Goal: Task Accomplishment & Management: Complete application form

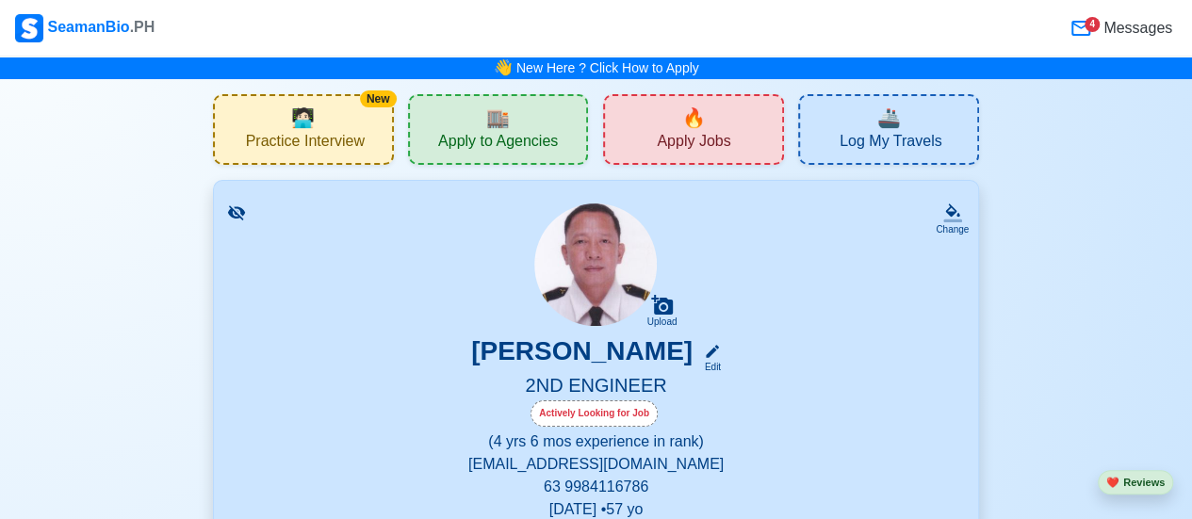
click at [720, 129] on div "🔥 Apply Jobs" at bounding box center [693, 129] width 181 height 71
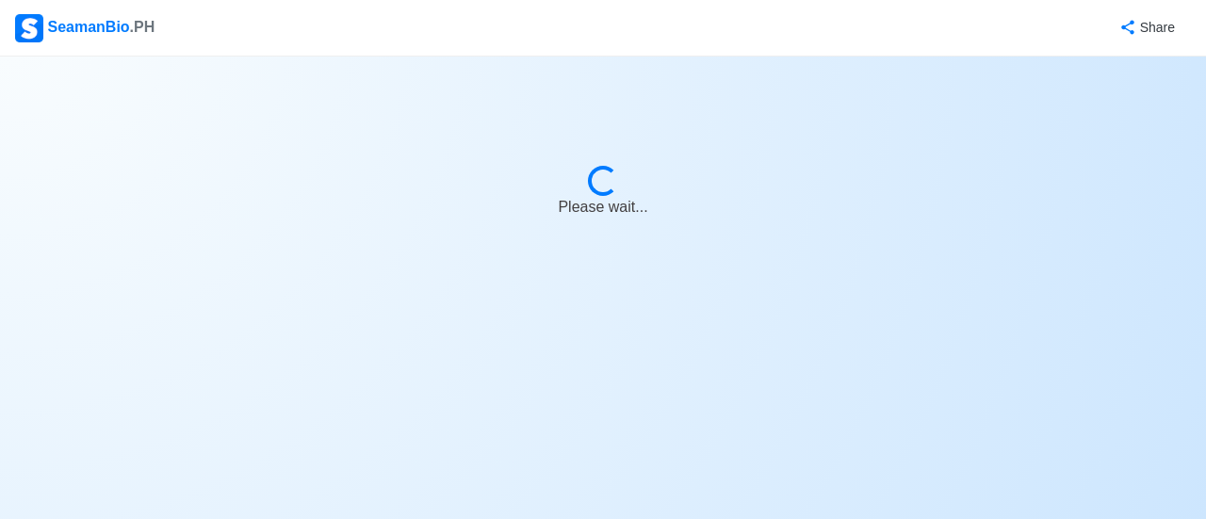
select select "2nd Engineer"
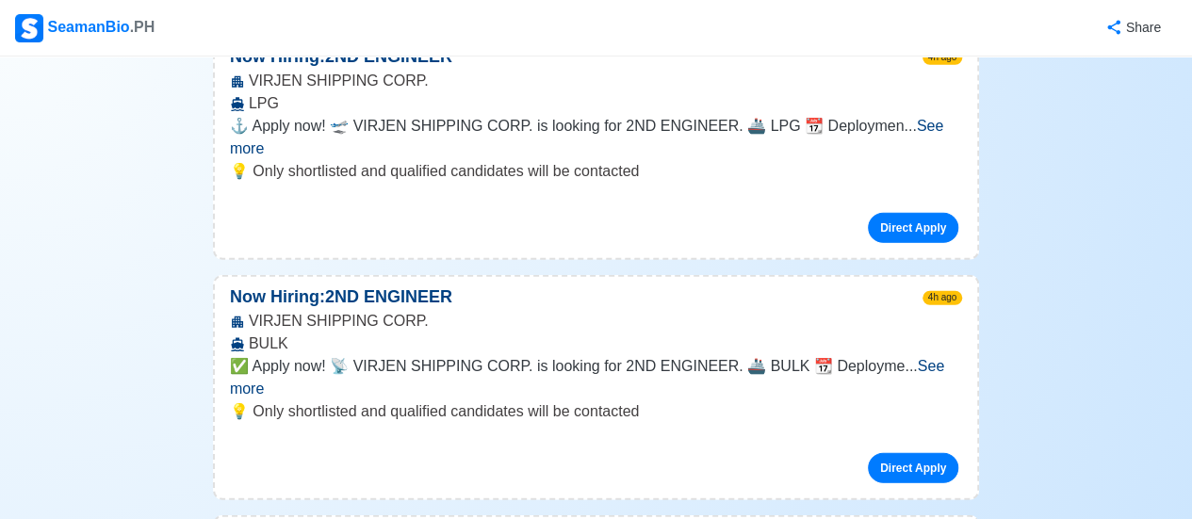
scroll to position [2292, 0]
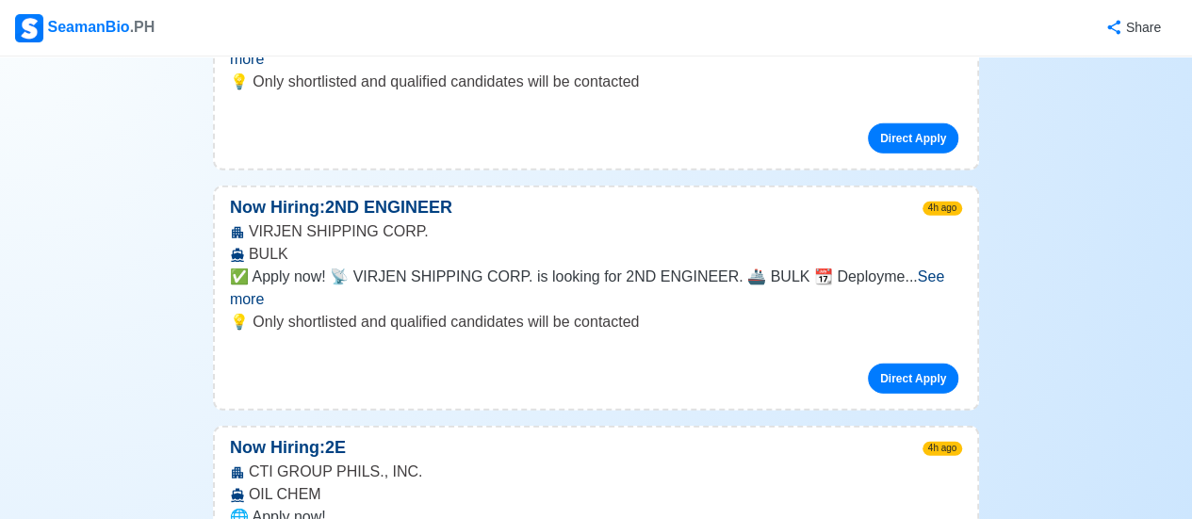
scroll to position [2449, 0]
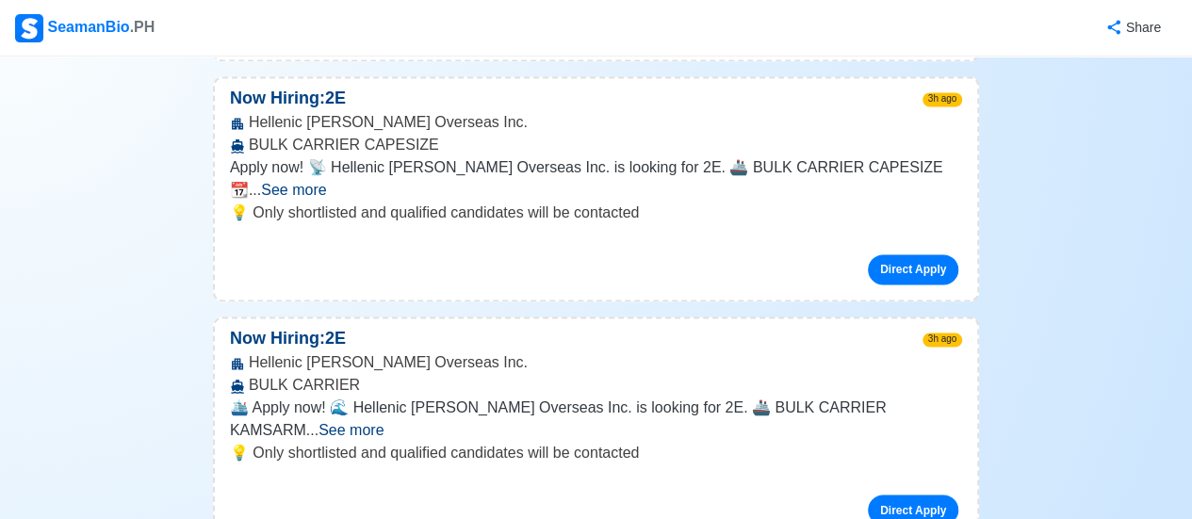
scroll to position [0, 0]
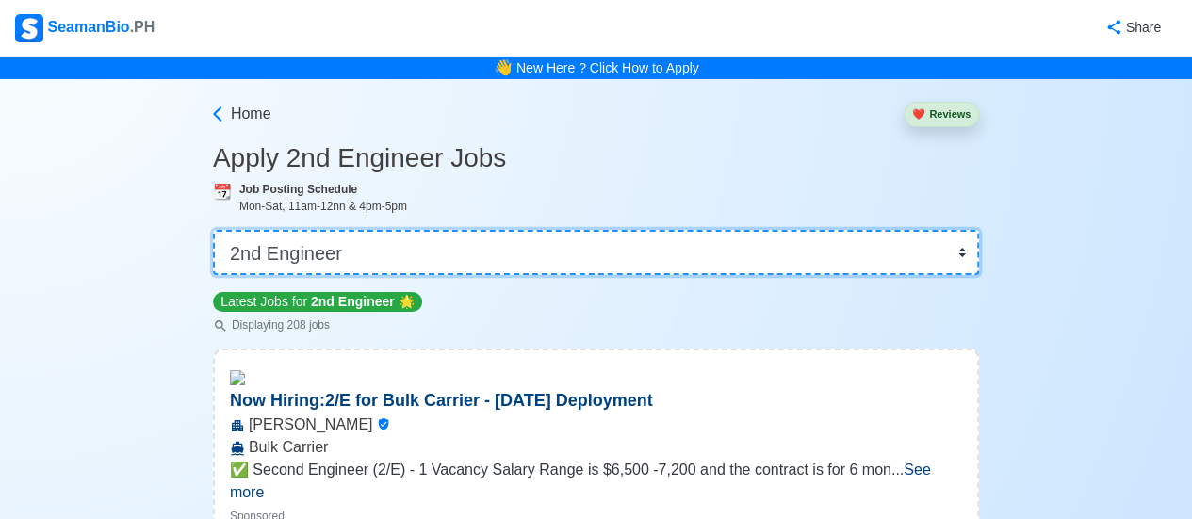
click at [959, 253] on select "👉 Select Rank or Position Master Chief Officer 2nd Officer 3rd Officer Junior O…" at bounding box center [596, 252] width 766 height 45
click at [332, 255] on select "👉 Select Rank or Position Master Chief Officer 2nd Officer 3rd Officer Junior O…" at bounding box center [596, 252] width 766 height 45
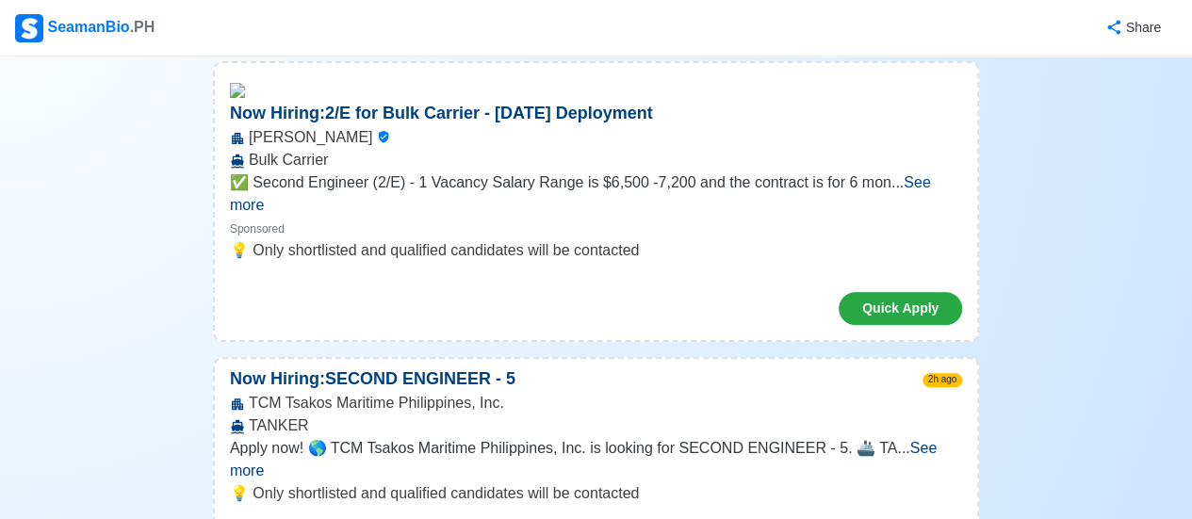
scroll to position [314, 0]
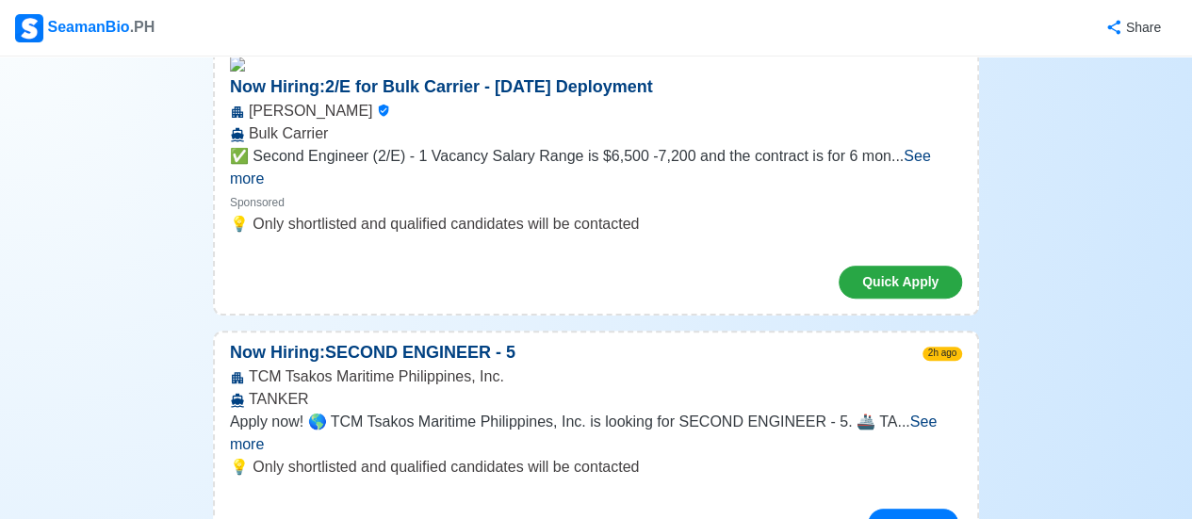
click at [913, 414] on span "See more" at bounding box center [583, 433] width 706 height 39
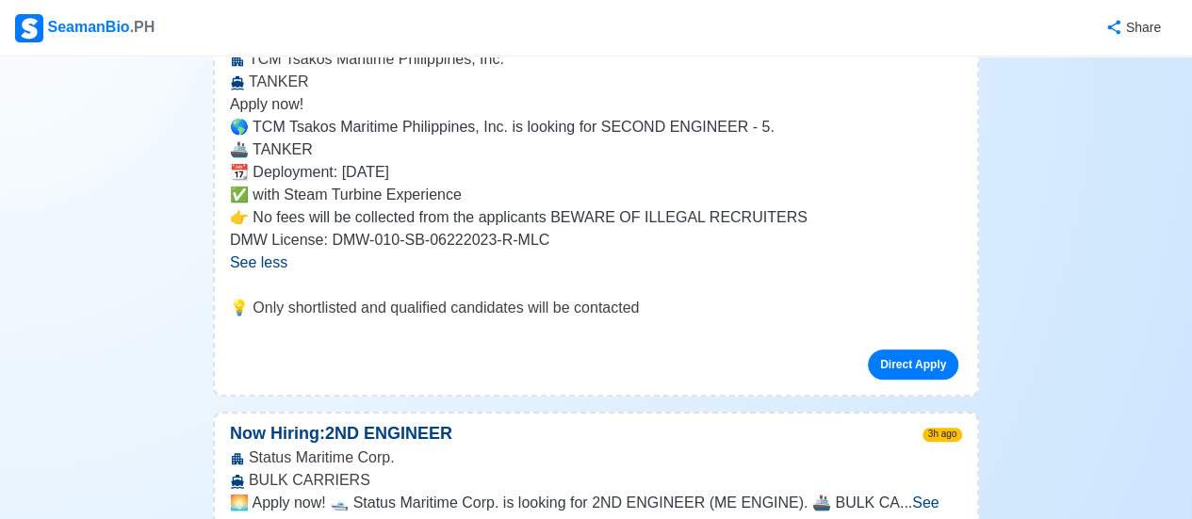
scroll to position [659, 0]
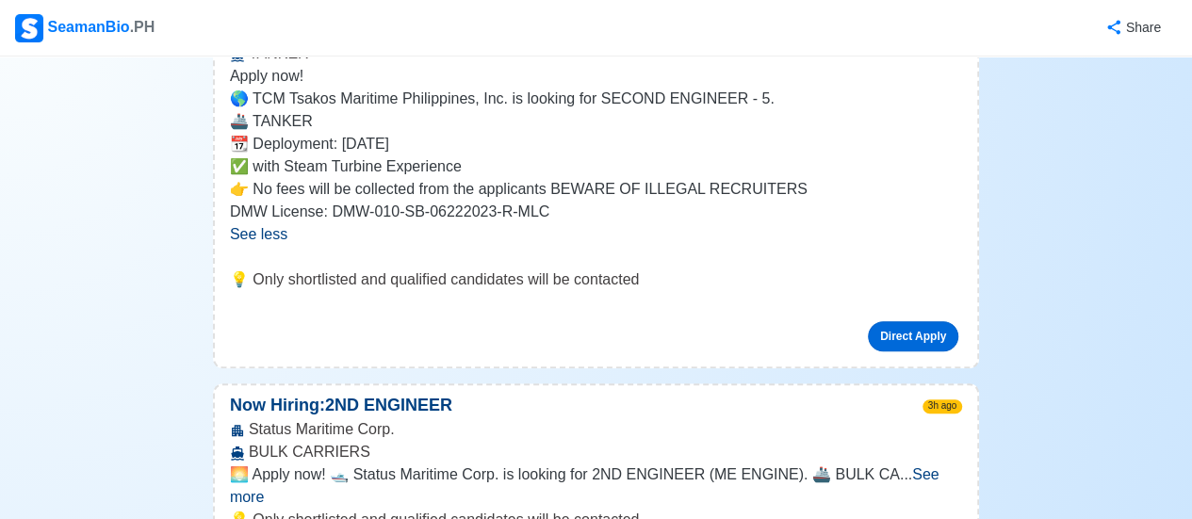
click at [902, 321] on link "Direct Apply" at bounding box center [913, 336] width 90 height 30
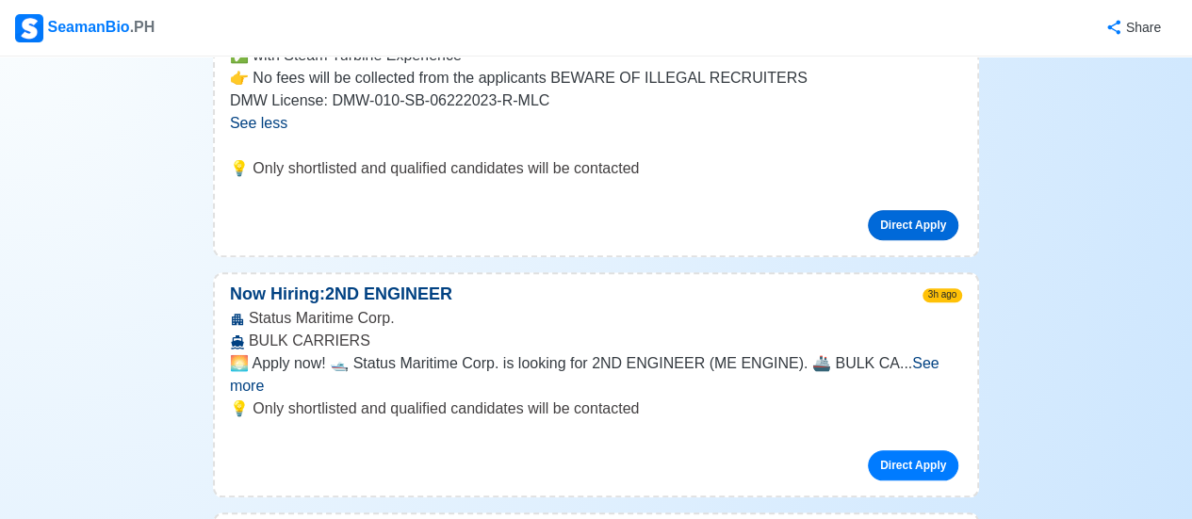
scroll to position [785, 0]
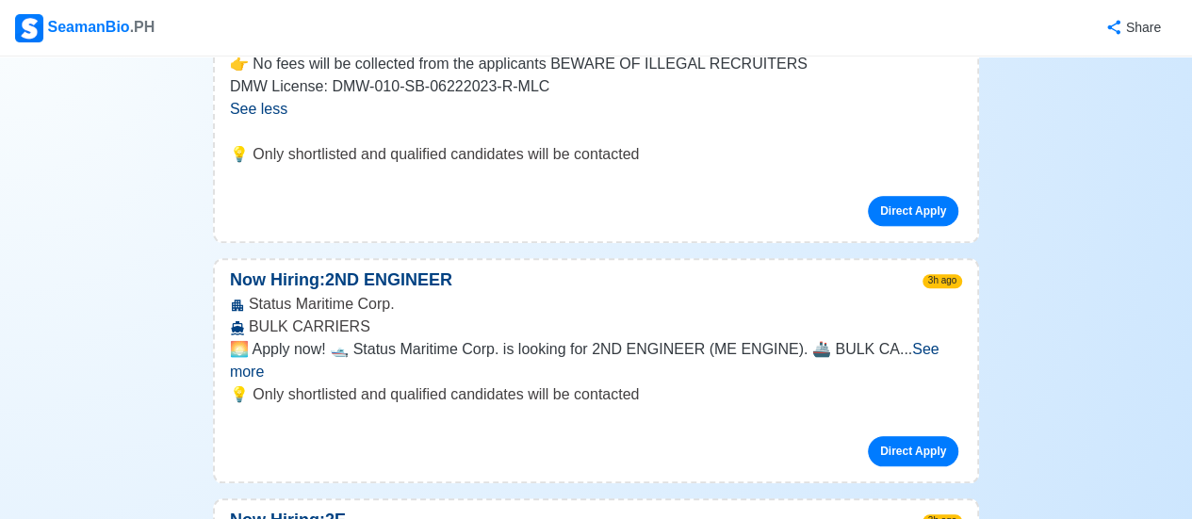
click at [933, 341] on span "See more" at bounding box center [584, 360] width 709 height 39
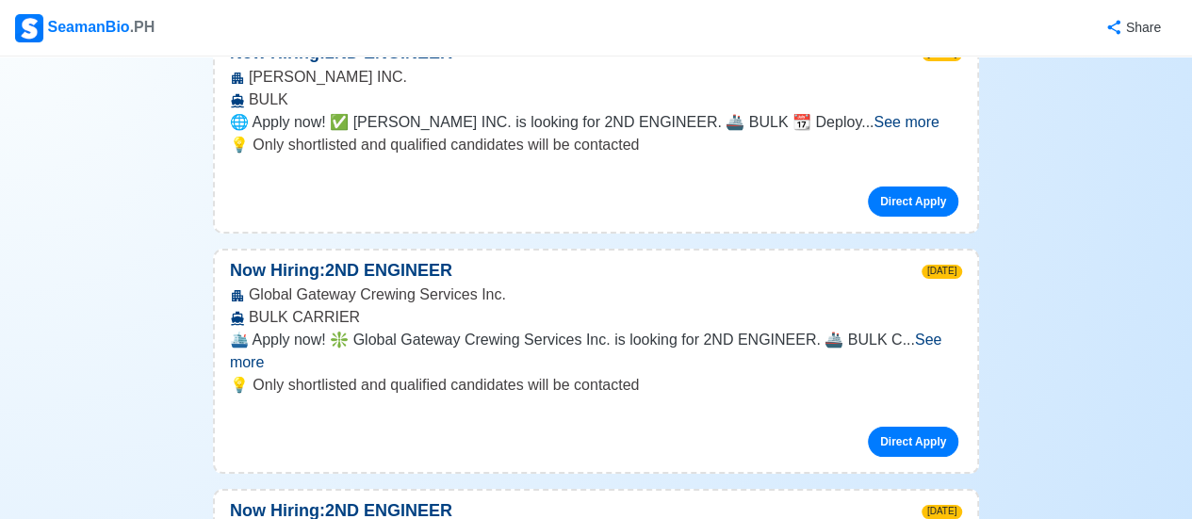
scroll to position [3485, 0]
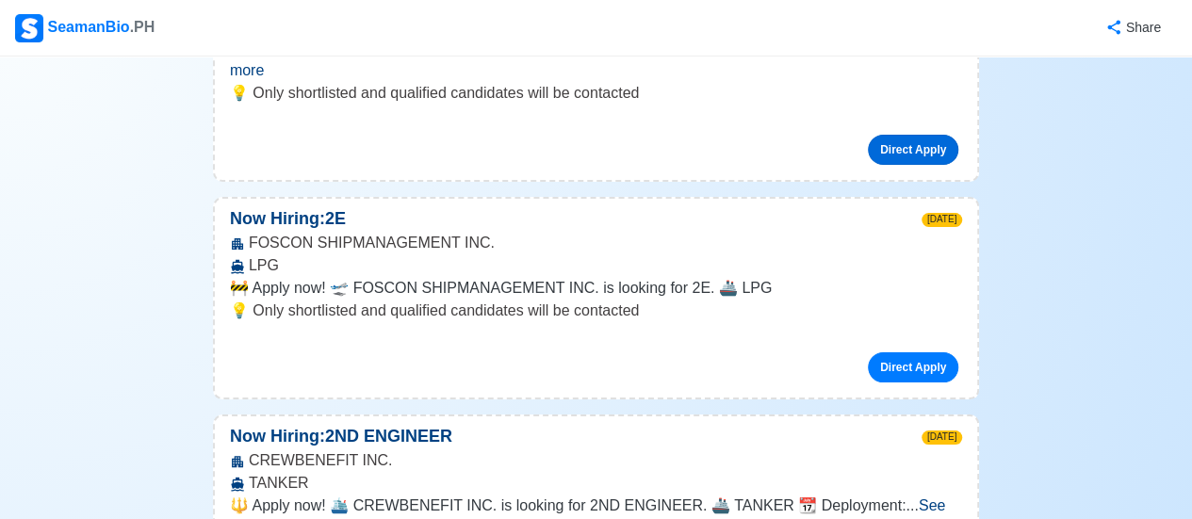
scroll to position [3987, 0]
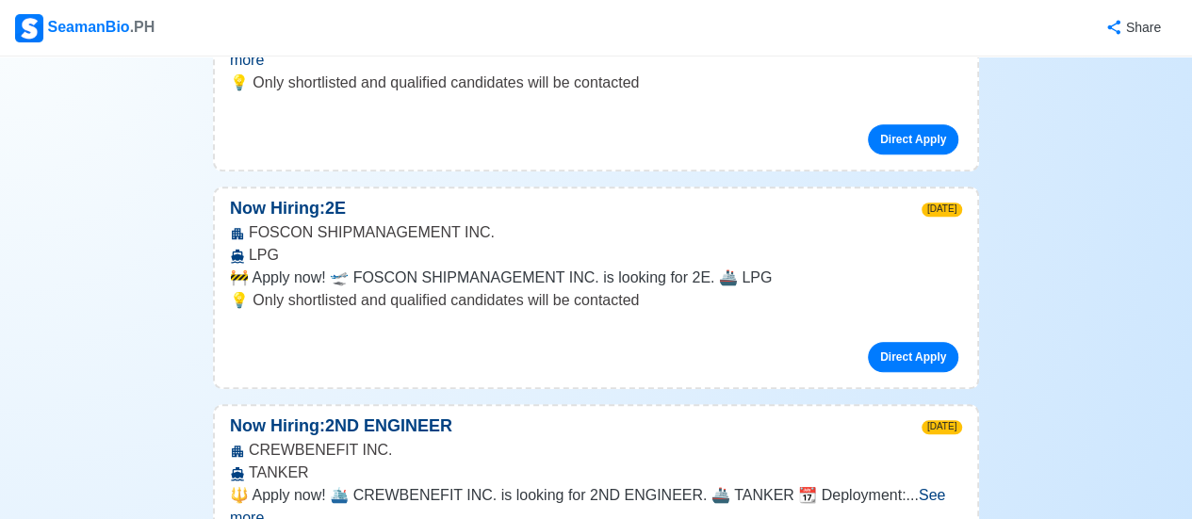
click at [920, 487] on span "See more" at bounding box center [587, 506] width 715 height 39
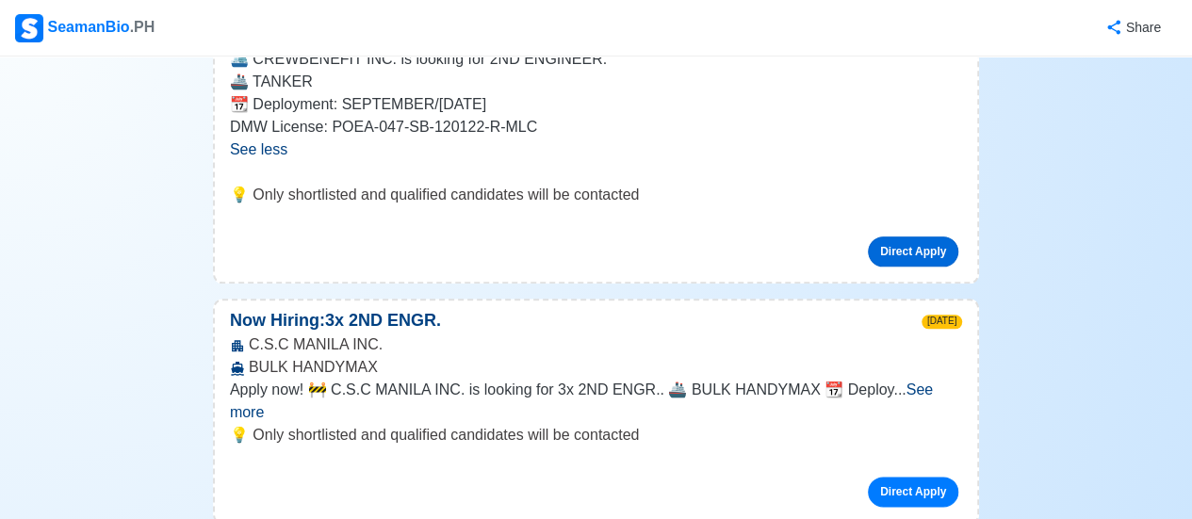
scroll to position [4458, 0]
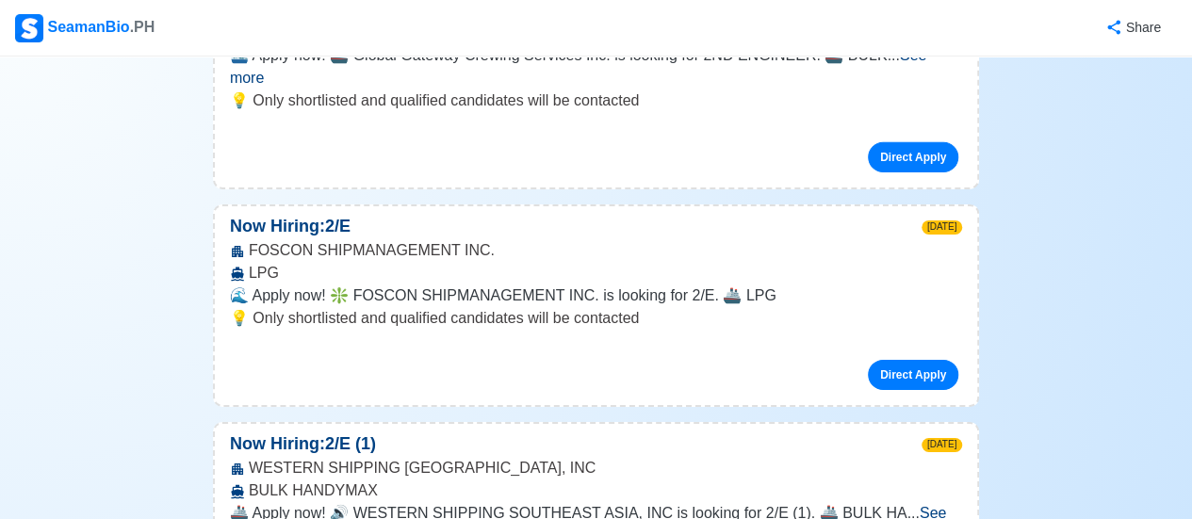
scroll to position [6594, 0]
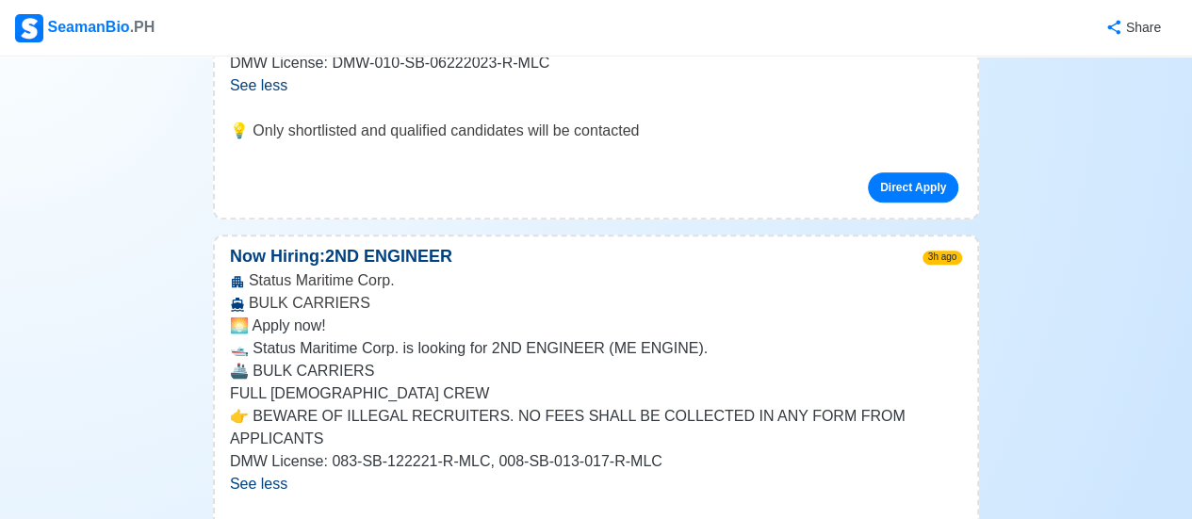
scroll to position [816, 0]
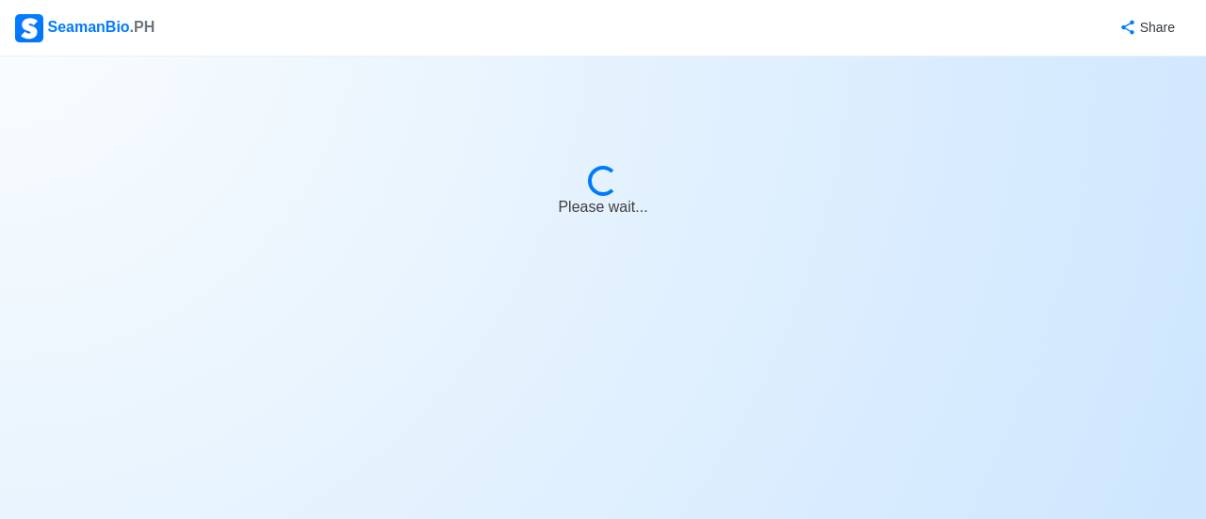
select select "2nd Engineer"
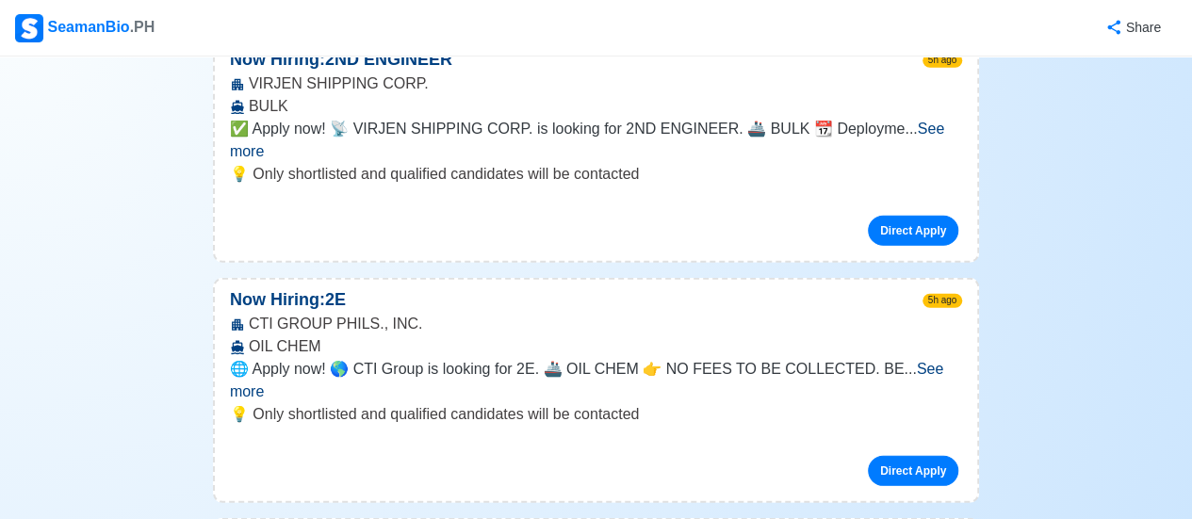
scroll to position [2511, 0]
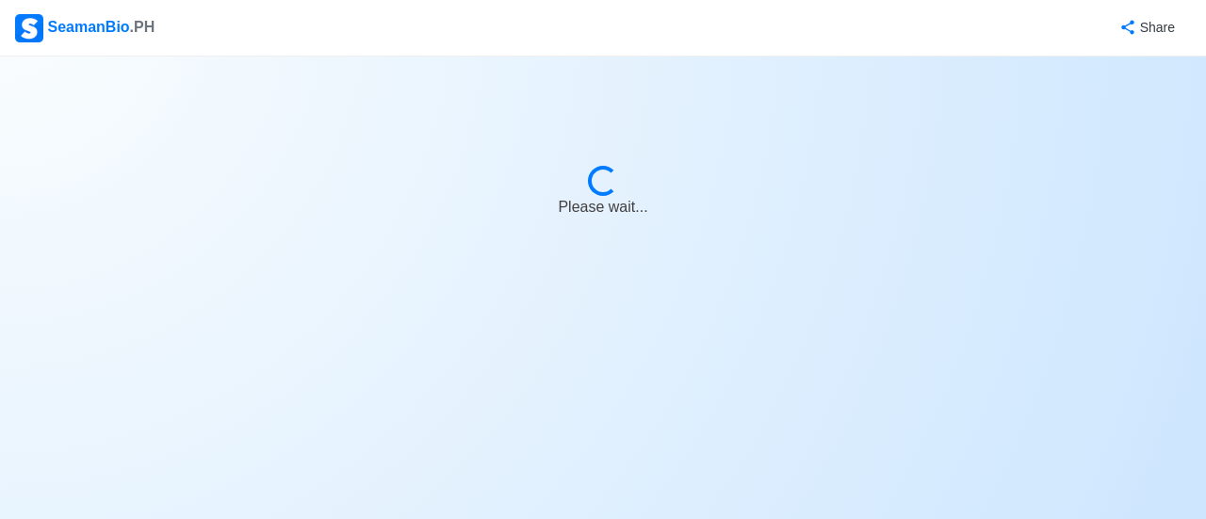
select select "2nd Engineer"
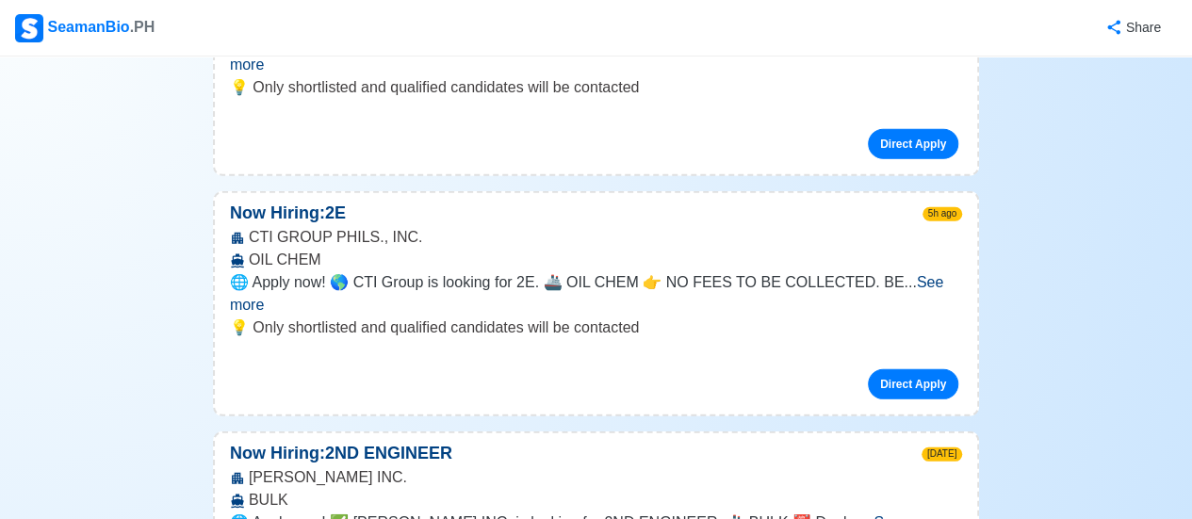
scroll to position [2605, 0]
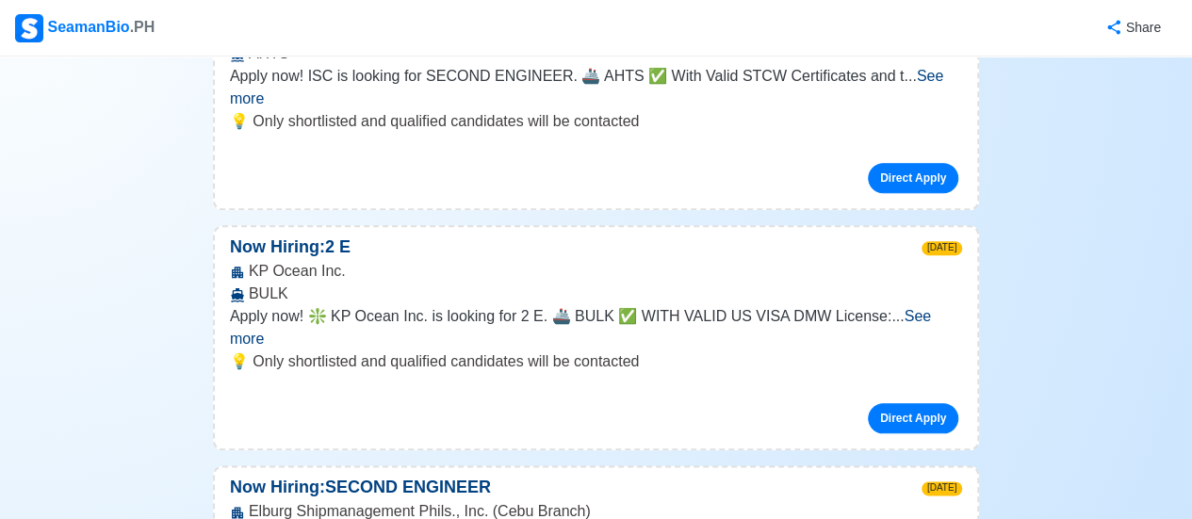
scroll to position [4458, 0]
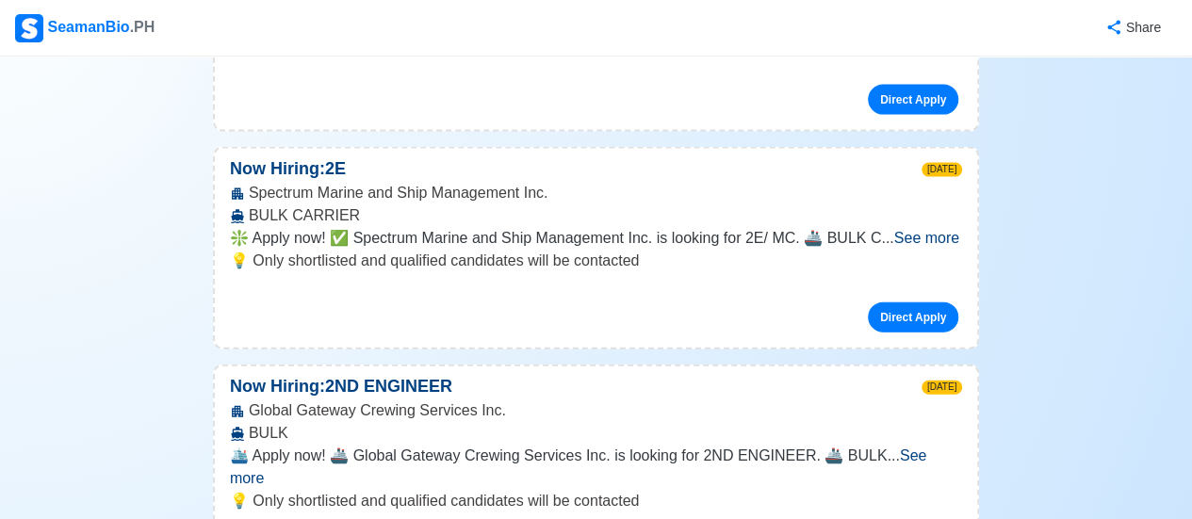
scroll to position [5683, 0]
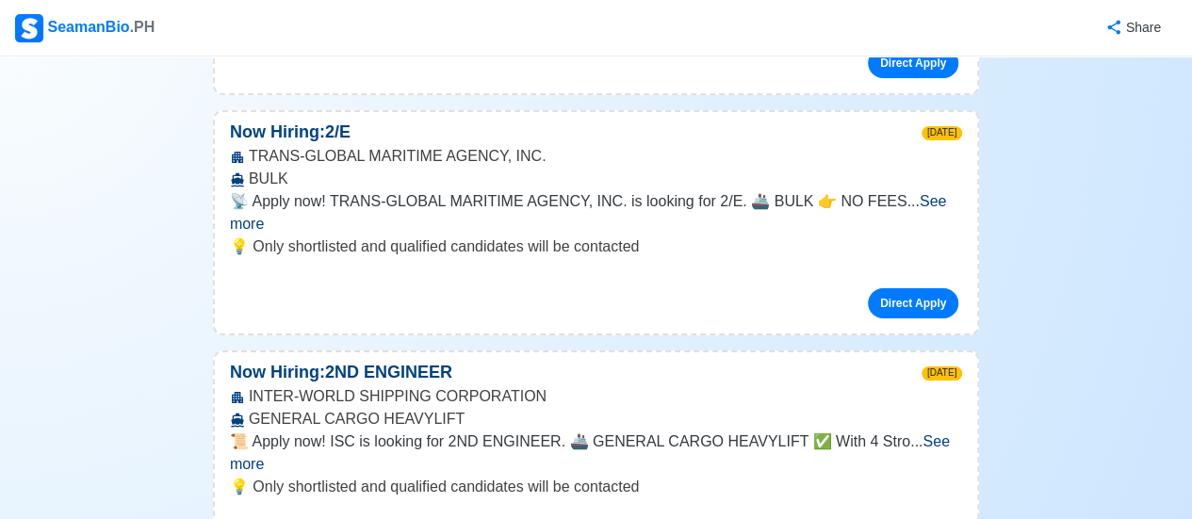
scroll to position [7127, 0]
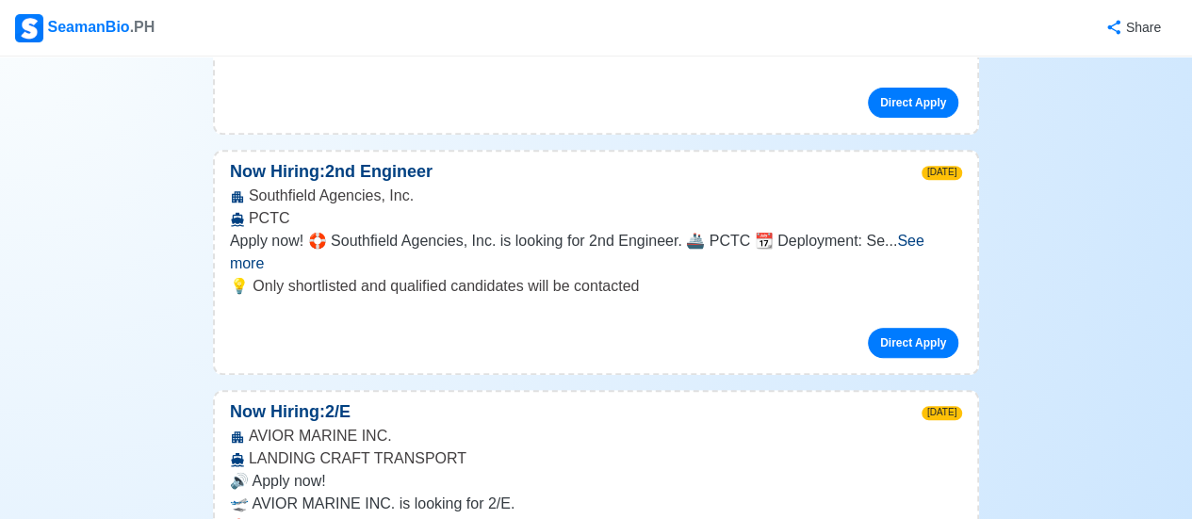
scroll to position [7473, 0]
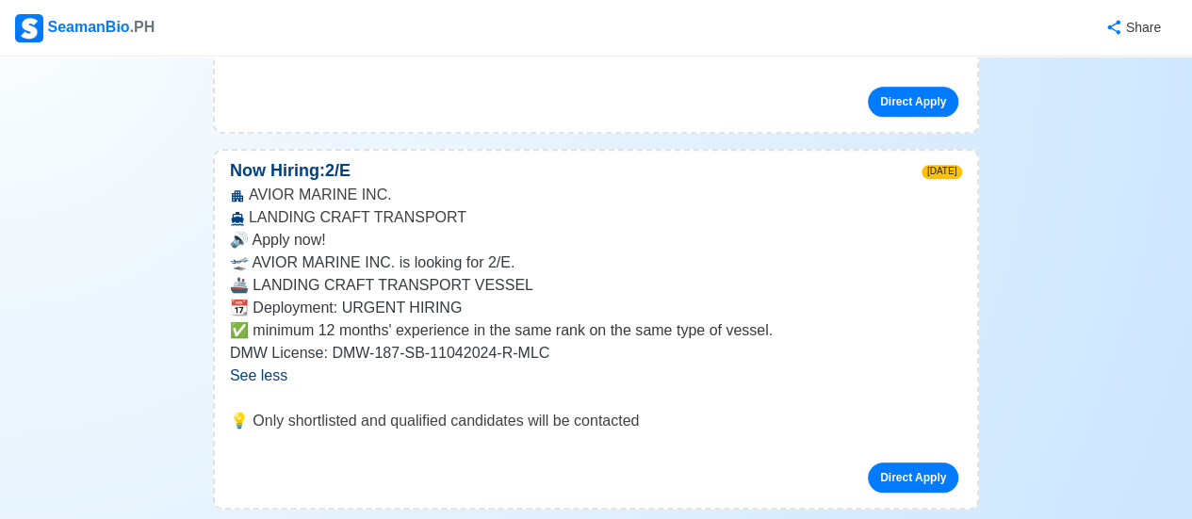
scroll to position [7724, 0]
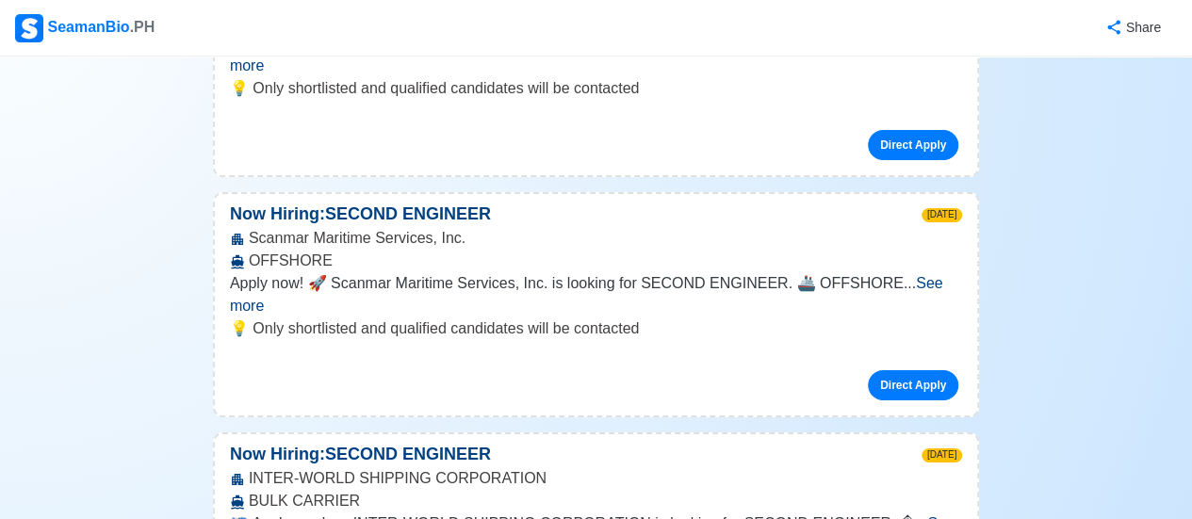
scroll to position [13966, 0]
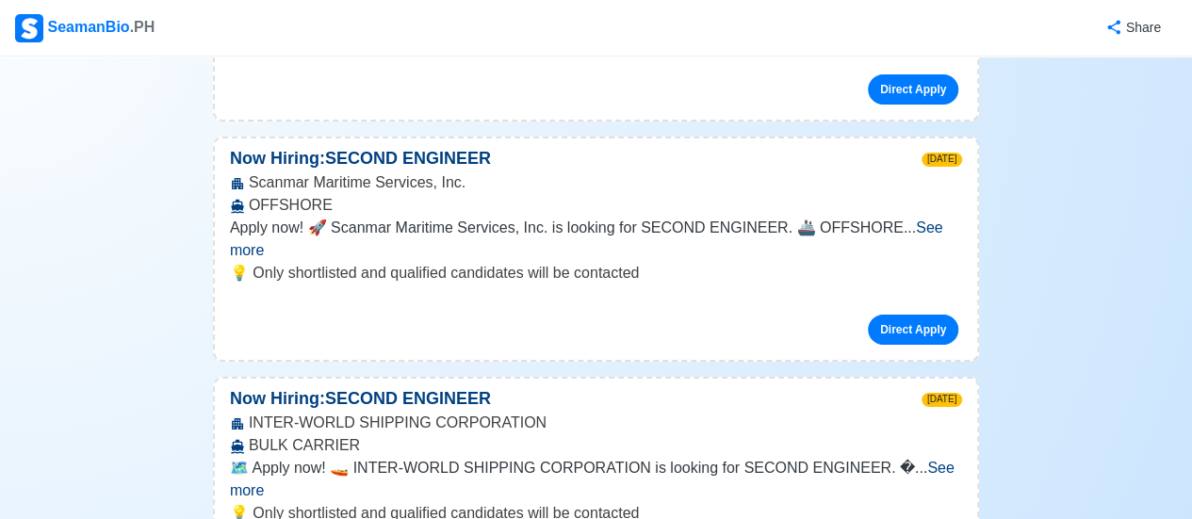
scroll to position [14092, 0]
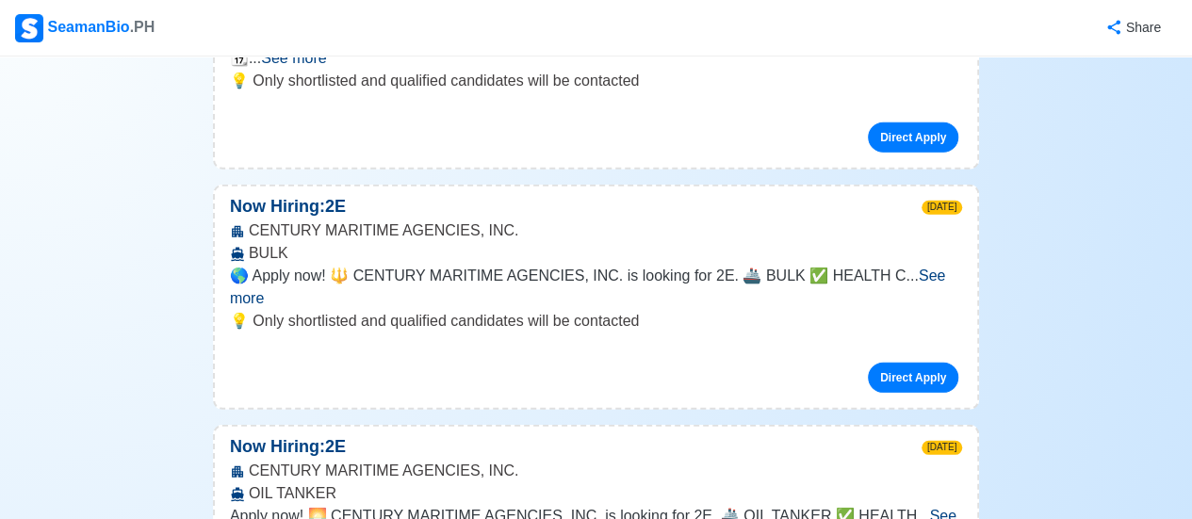
scroll to position [13306, 0]
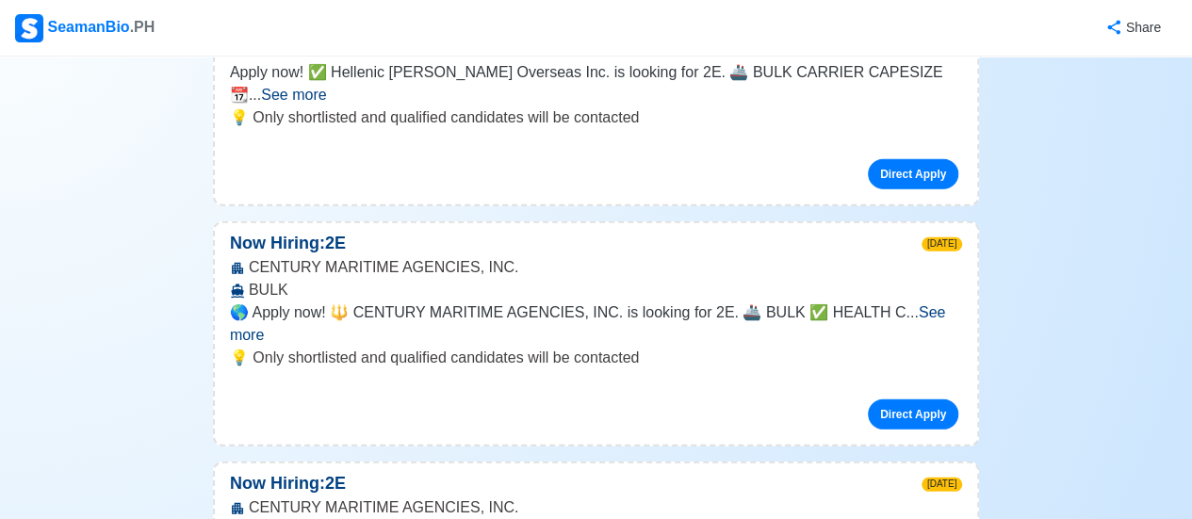
scroll to position [13275, 0]
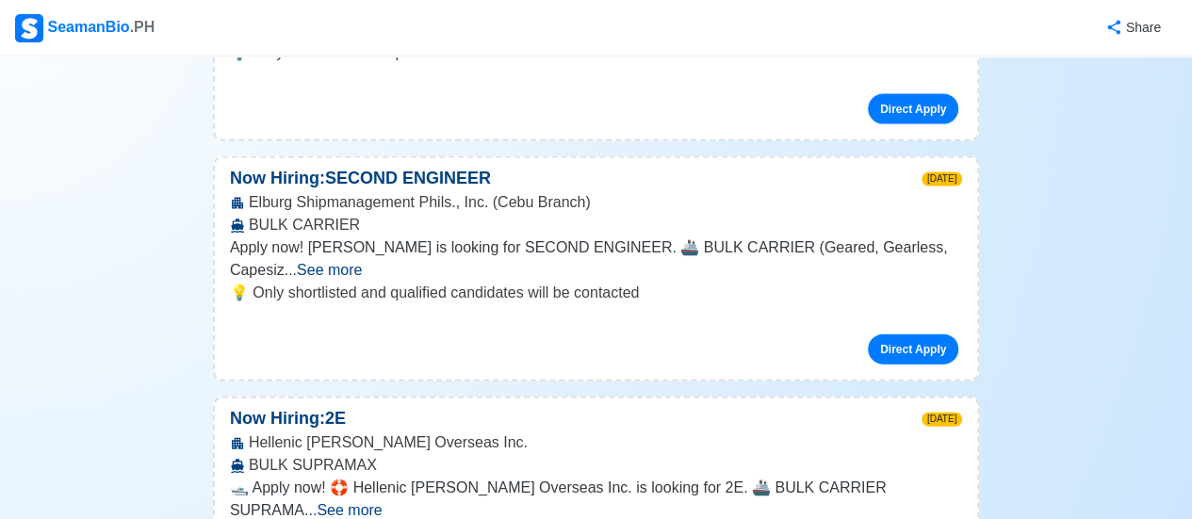
scroll to position [12585, 0]
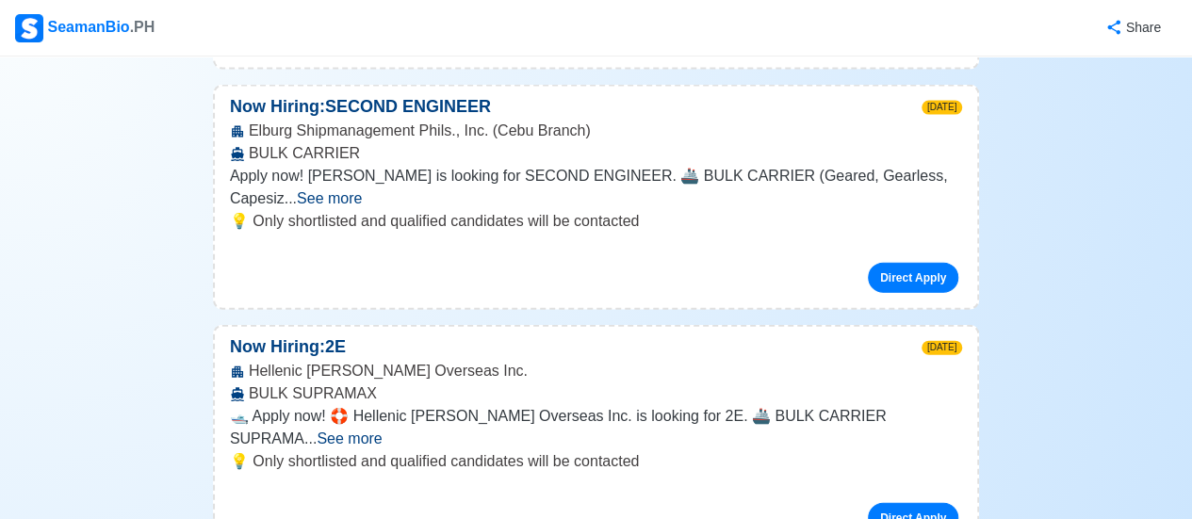
scroll to position [12710, 0]
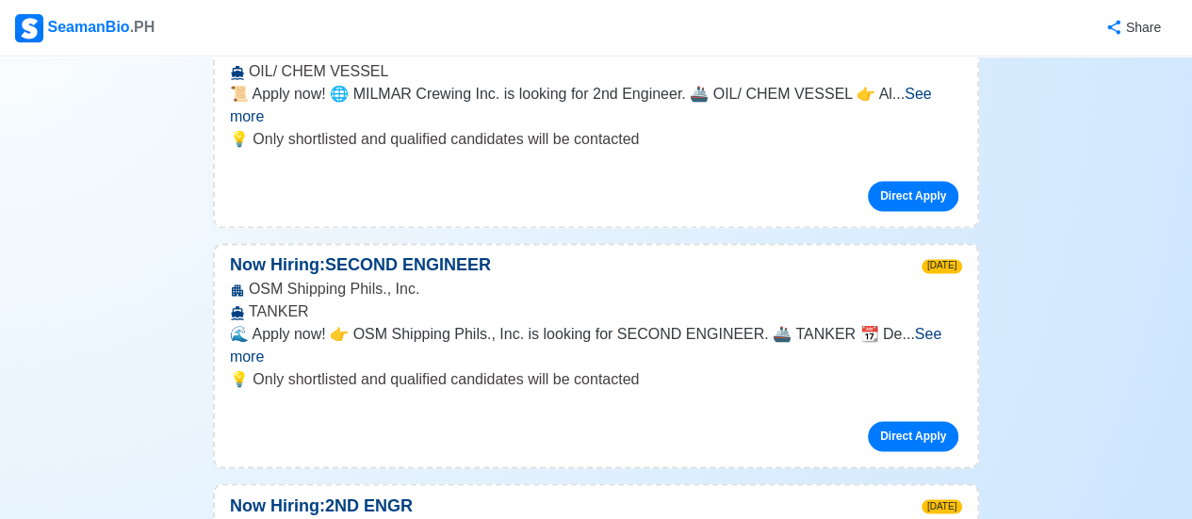
scroll to position [12019, 0]
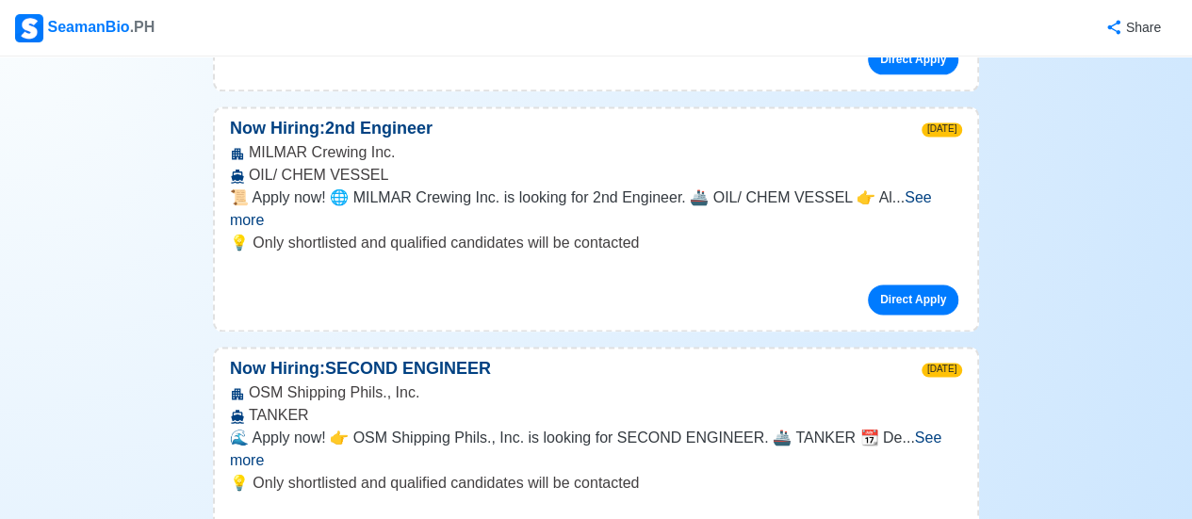
scroll to position [11956, 0]
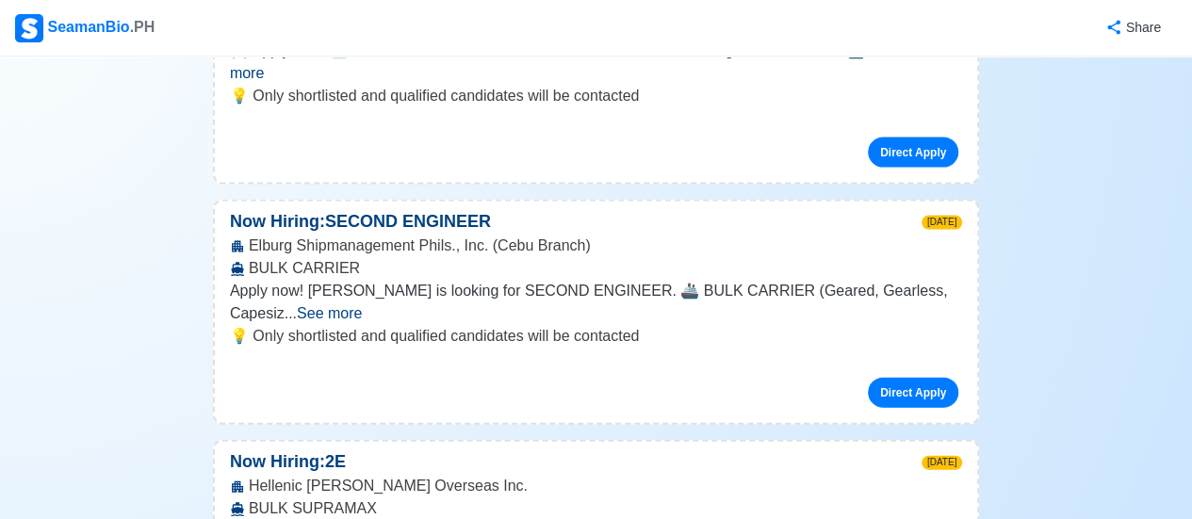
scroll to position [12616, 0]
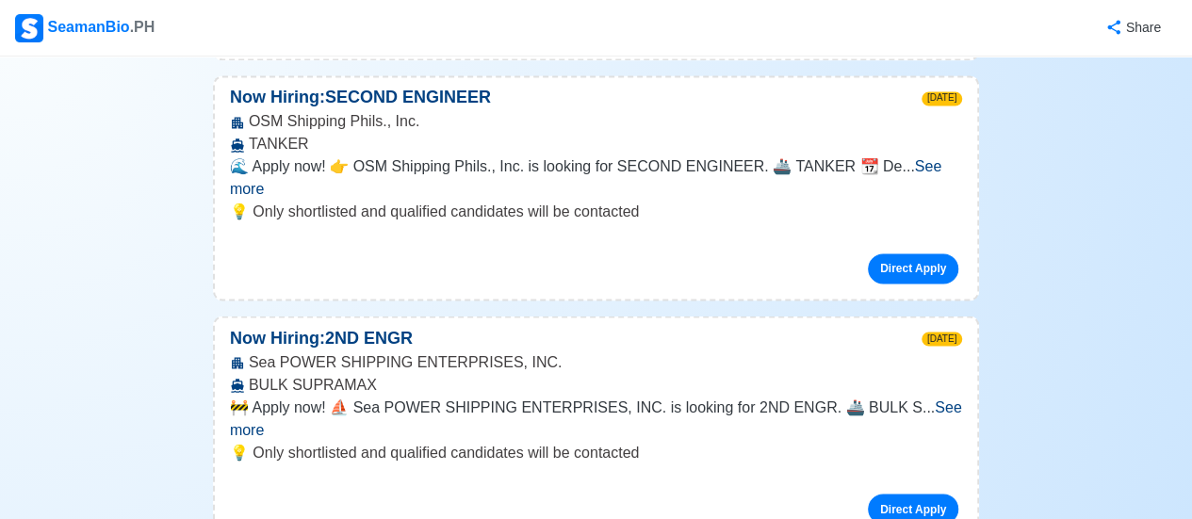
scroll to position [12239, 0]
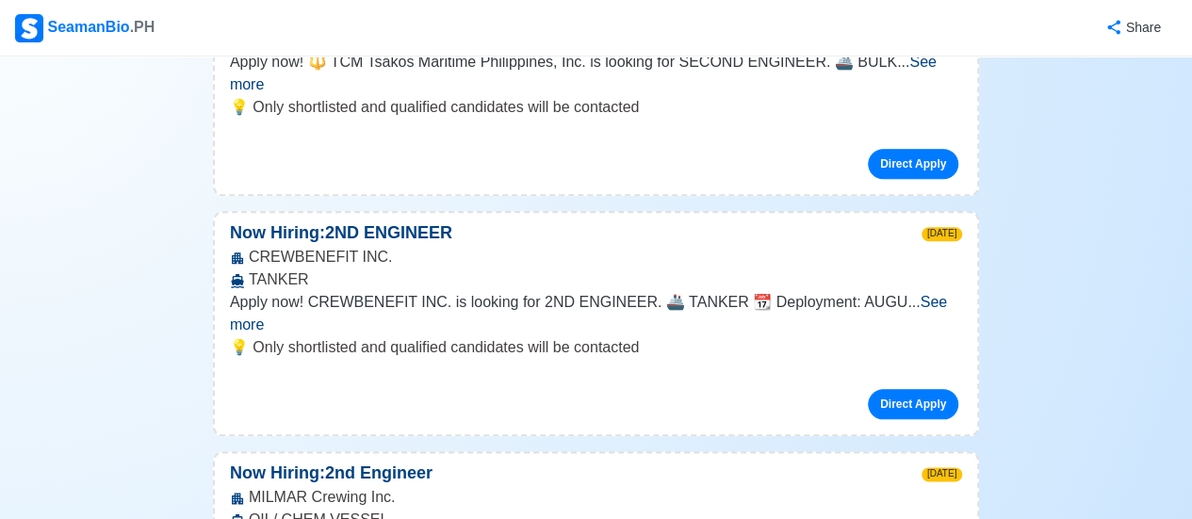
scroll to position [11611, 0]
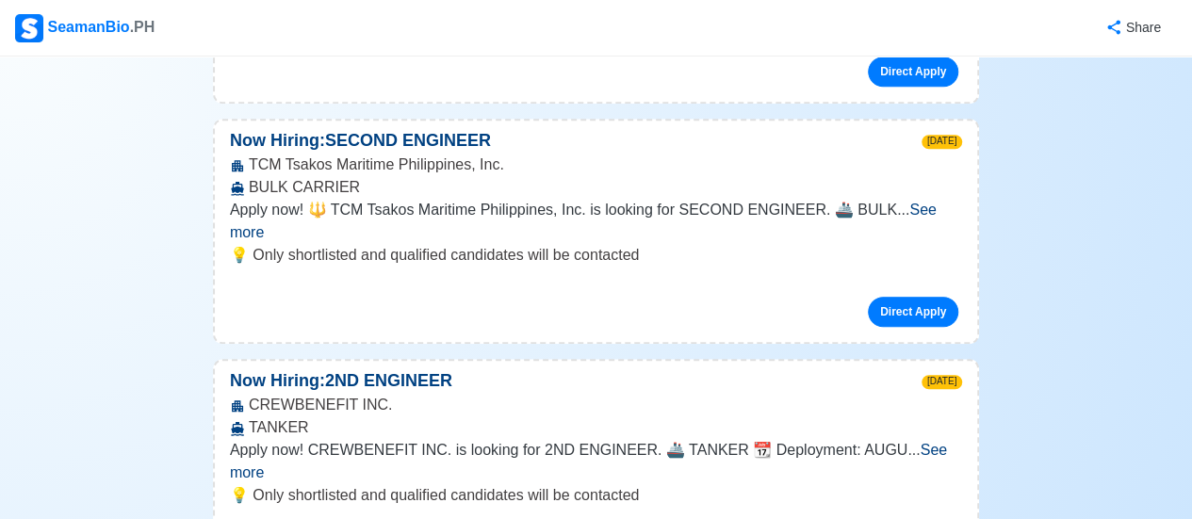
scroll to position [11454, 0]
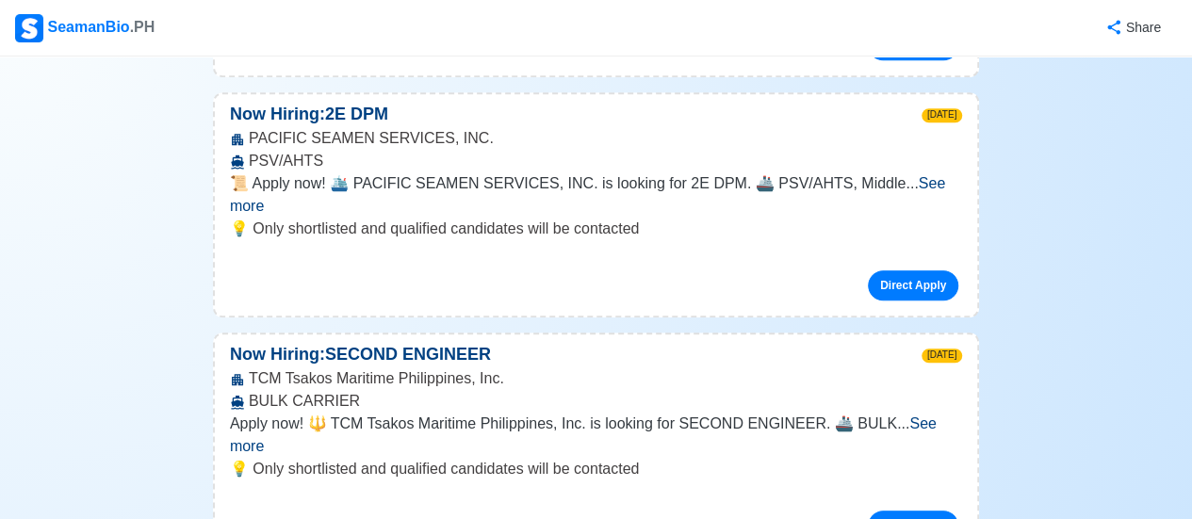
scroll to position [11234, 0]
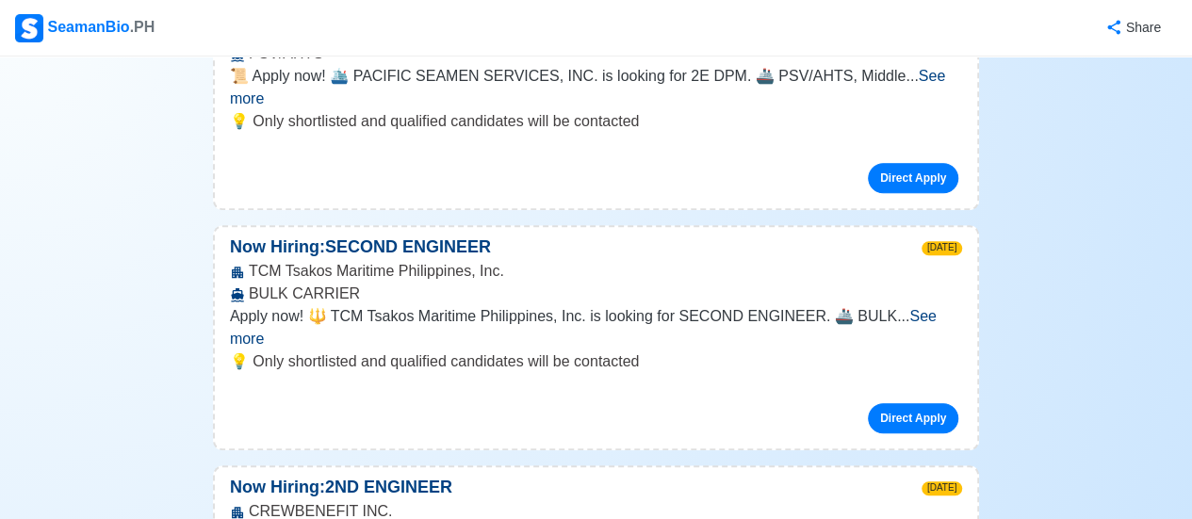
scroll to position [11360, 0]
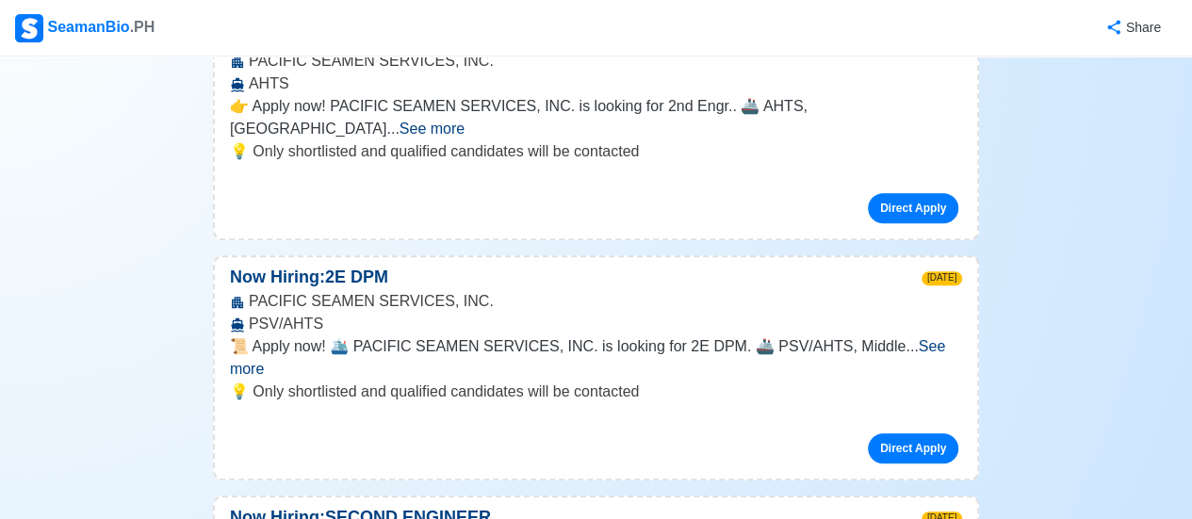
scroll to position [11077, 0]
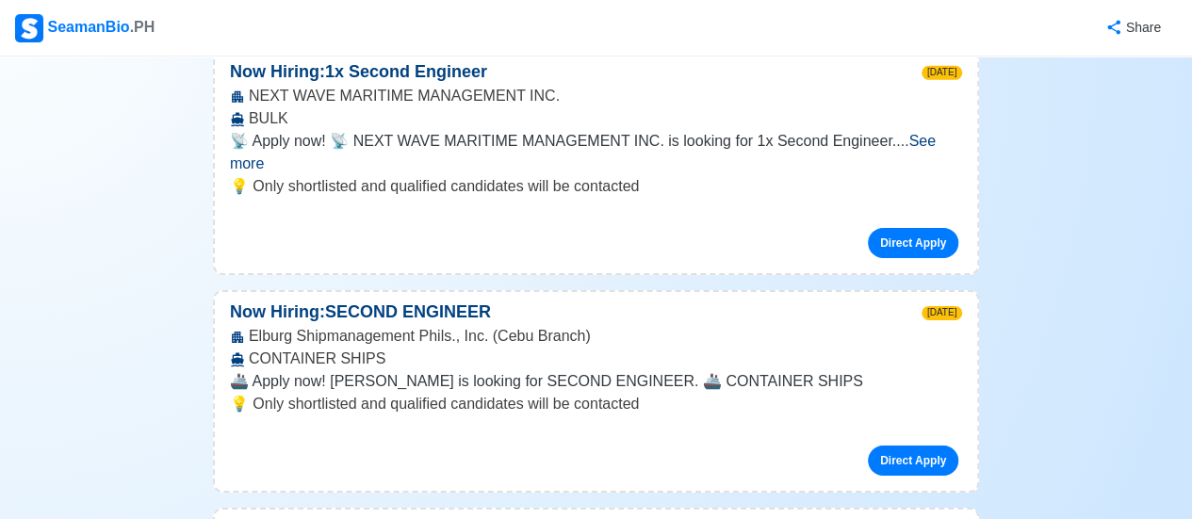
scroll to position [10103, 0]
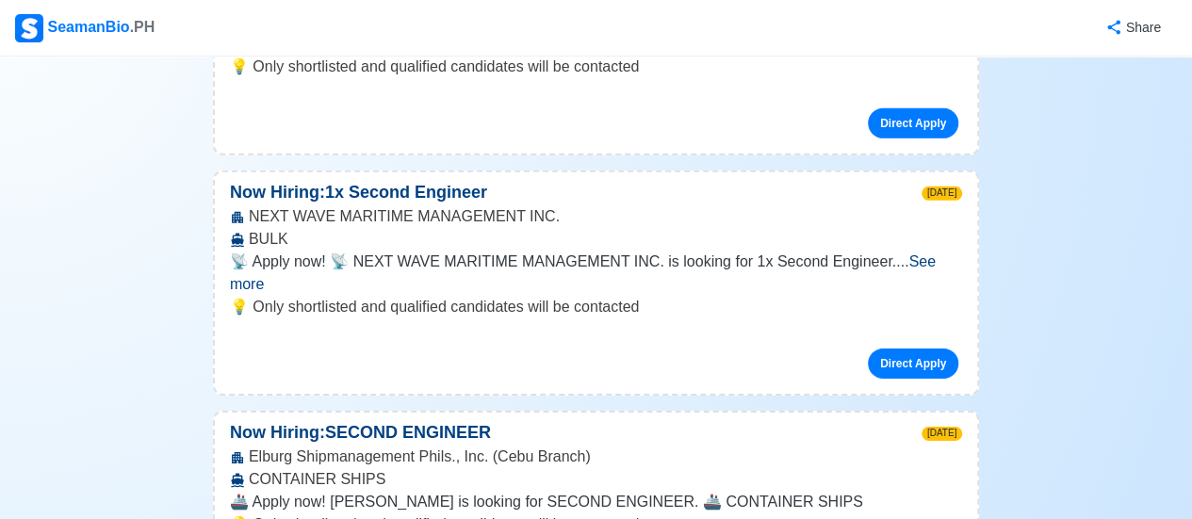
scroll to position [9978, 0]
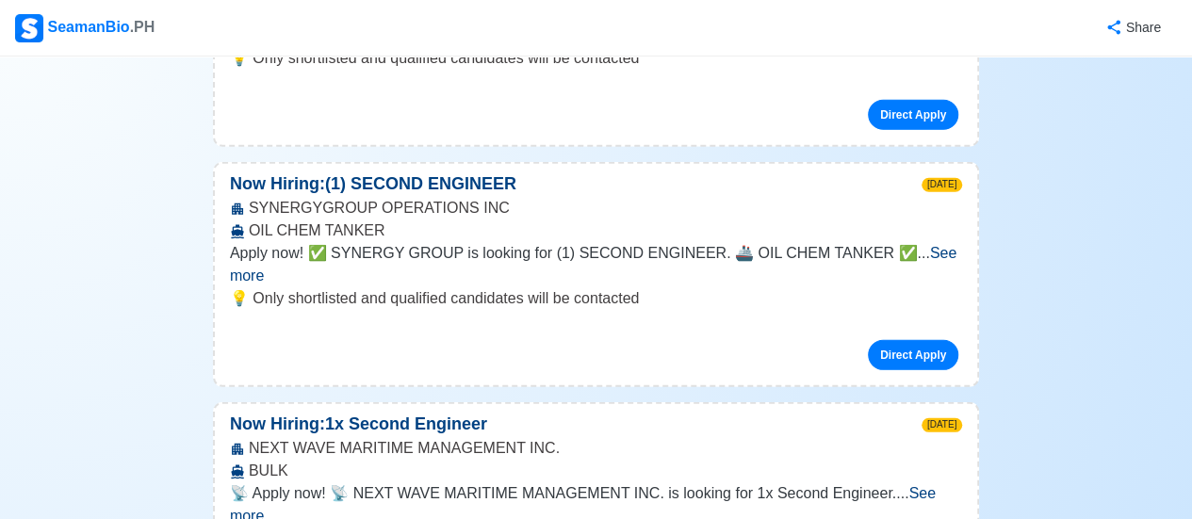
scroll to position [9727, 0]
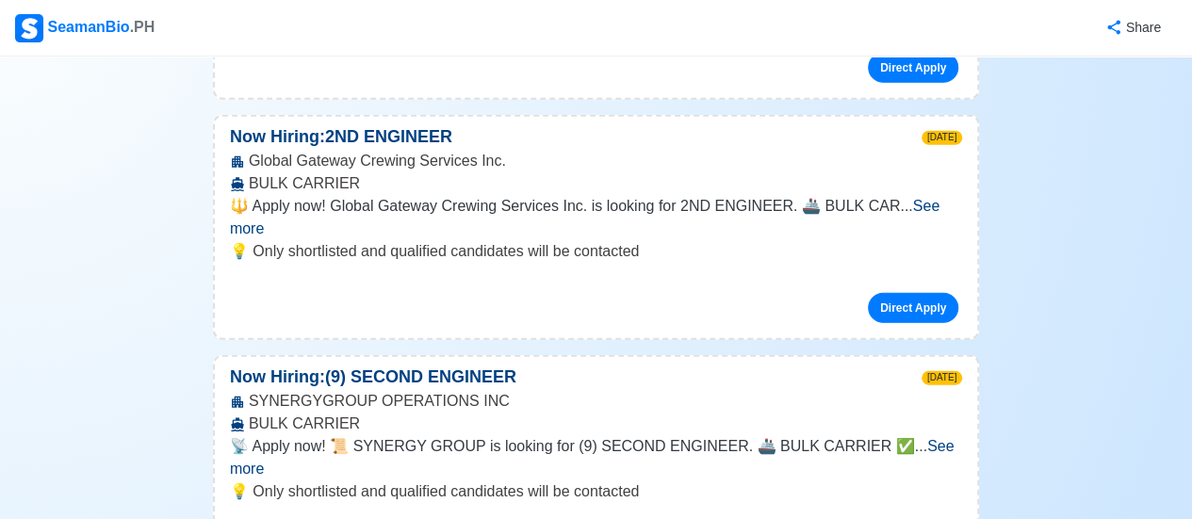
scroll to position [9319, 0]
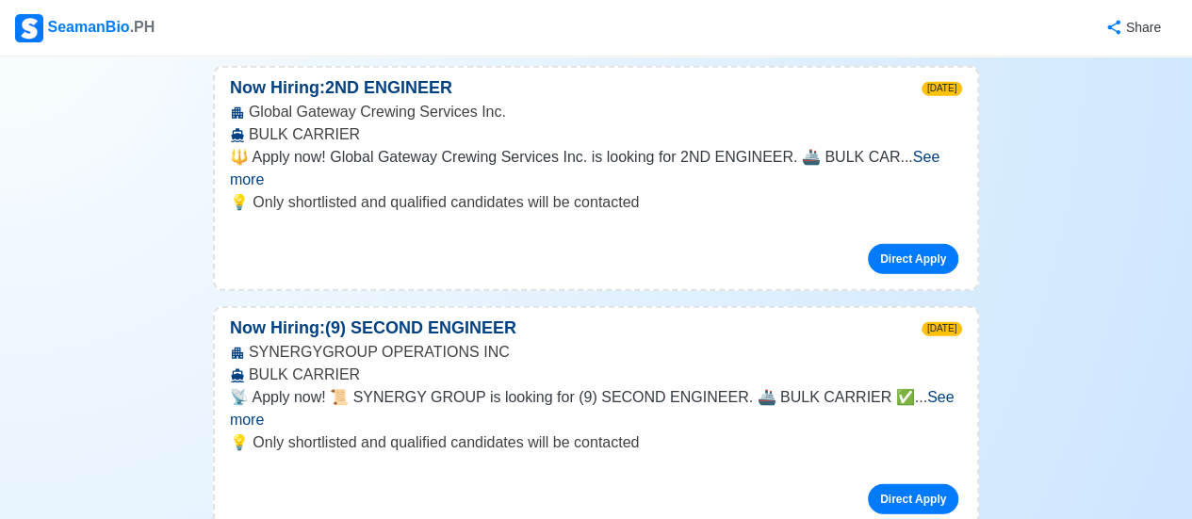
scroll to position [9382, 0]
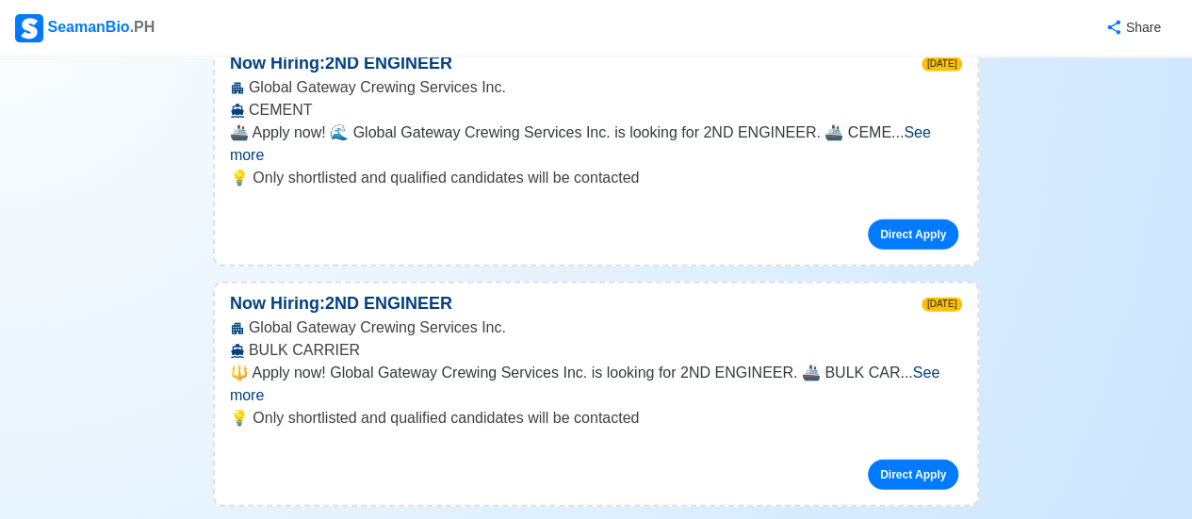
scroll to position [9130, 0]
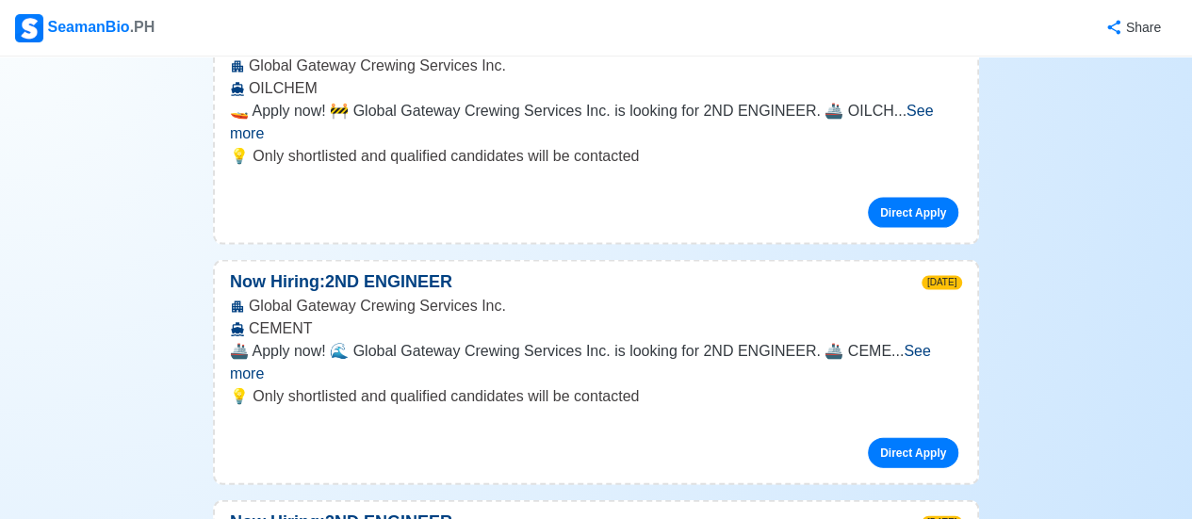
scroll to position [8942, 0]
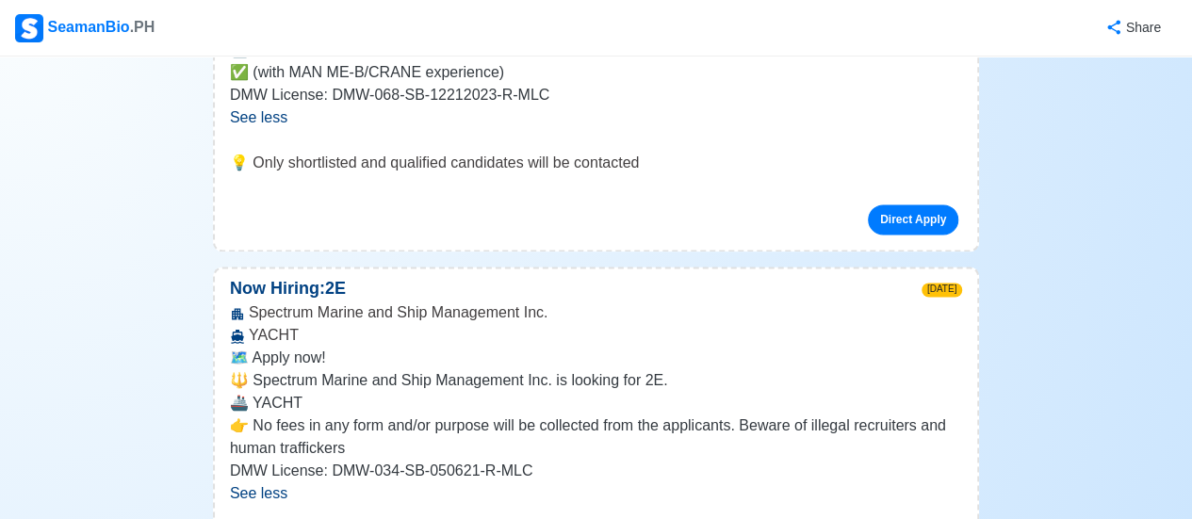
scroll to position [8314, 0]
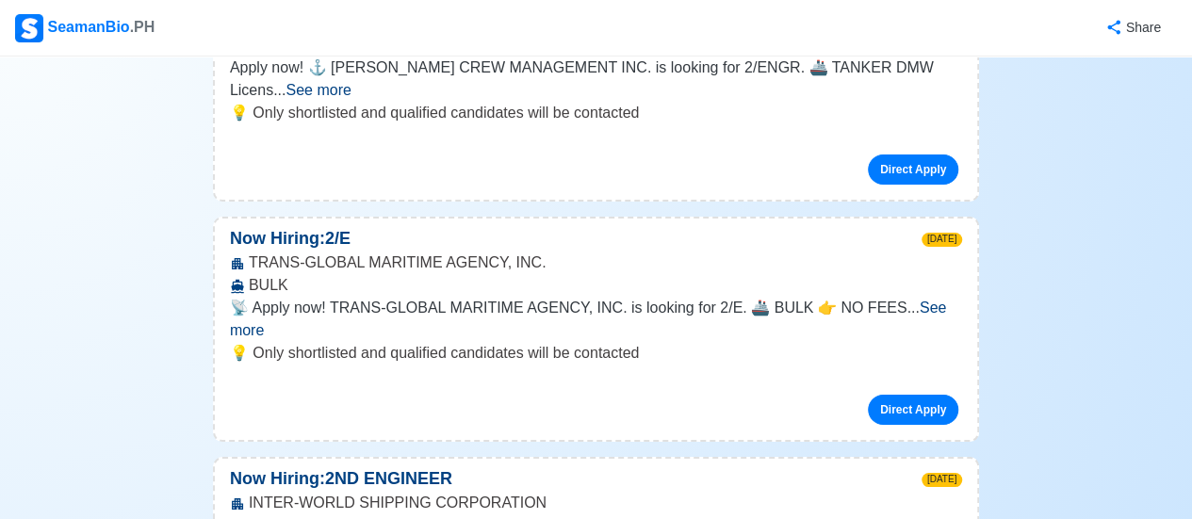
scroll to position [6901, 0]
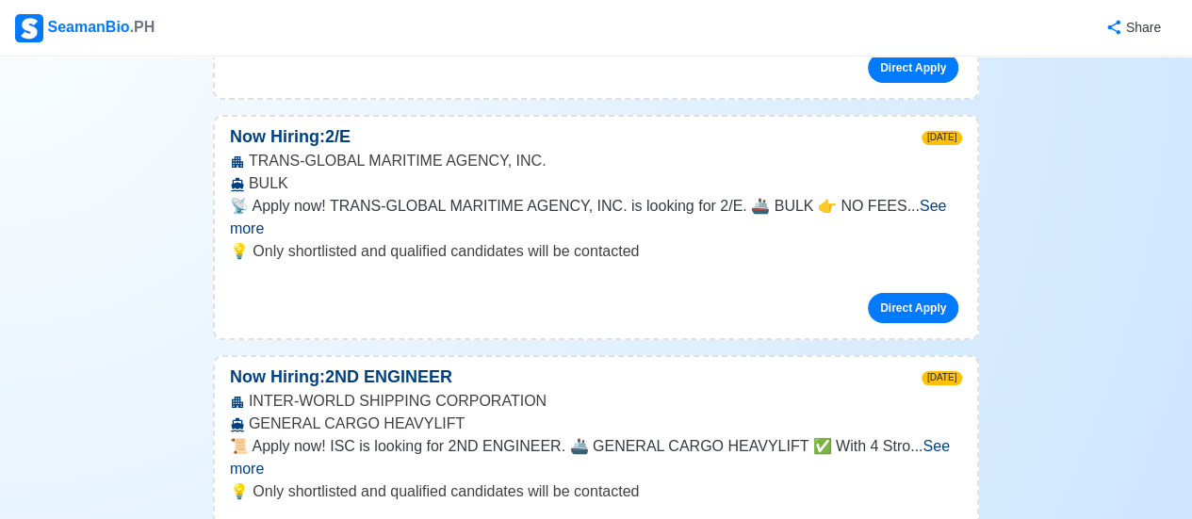
scroll to position [7027, 0]
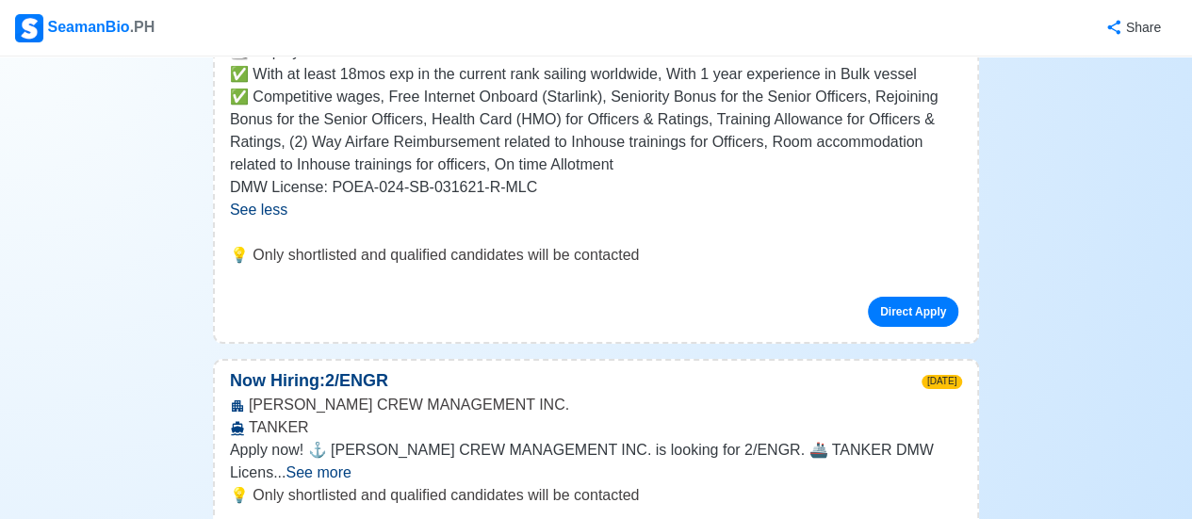
scroll to position [6524, 0]
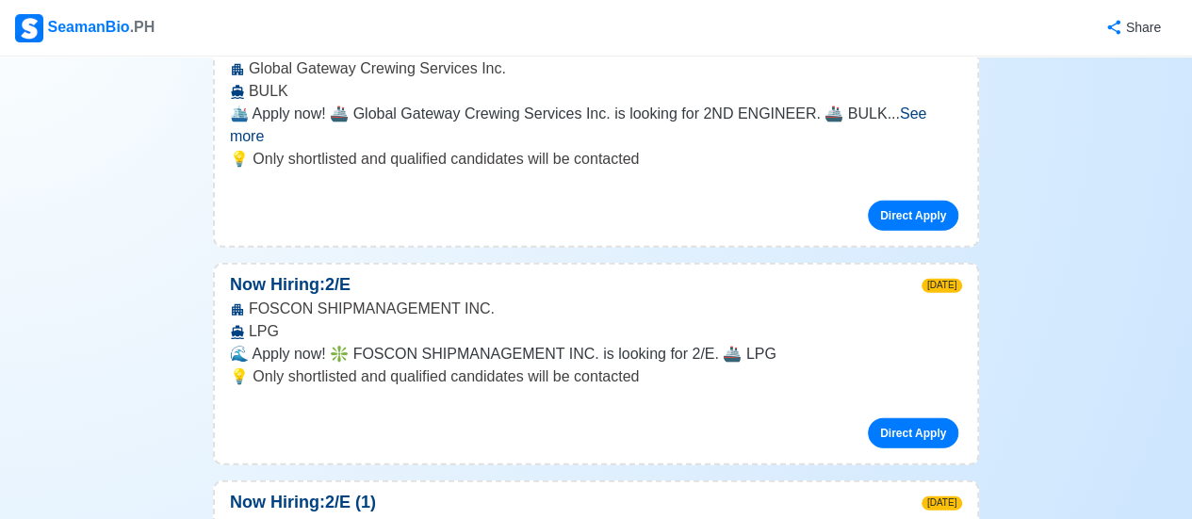
scroll to position [5959, 0]
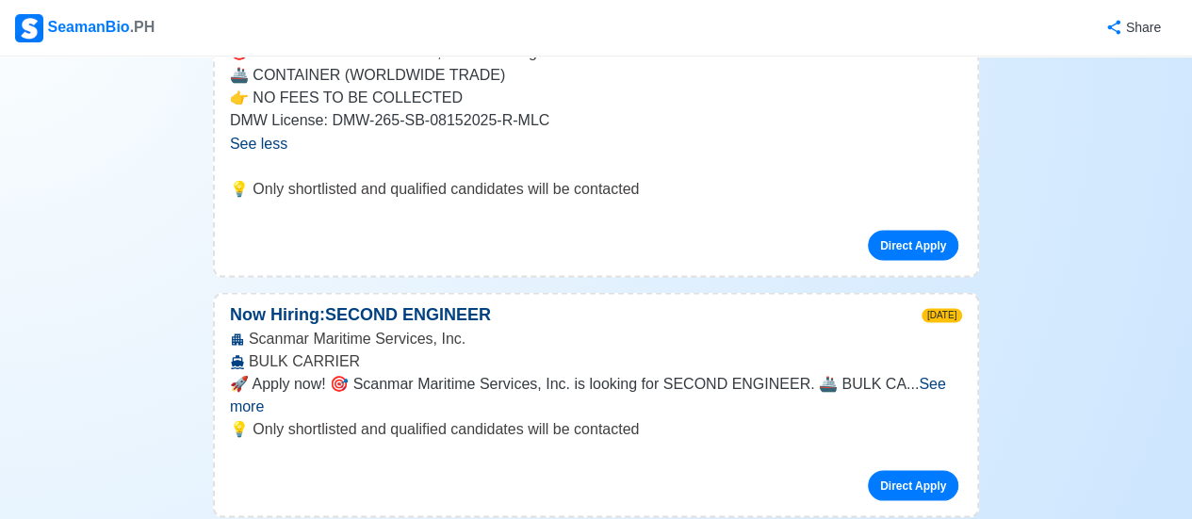
scroll to position [5205, 0]
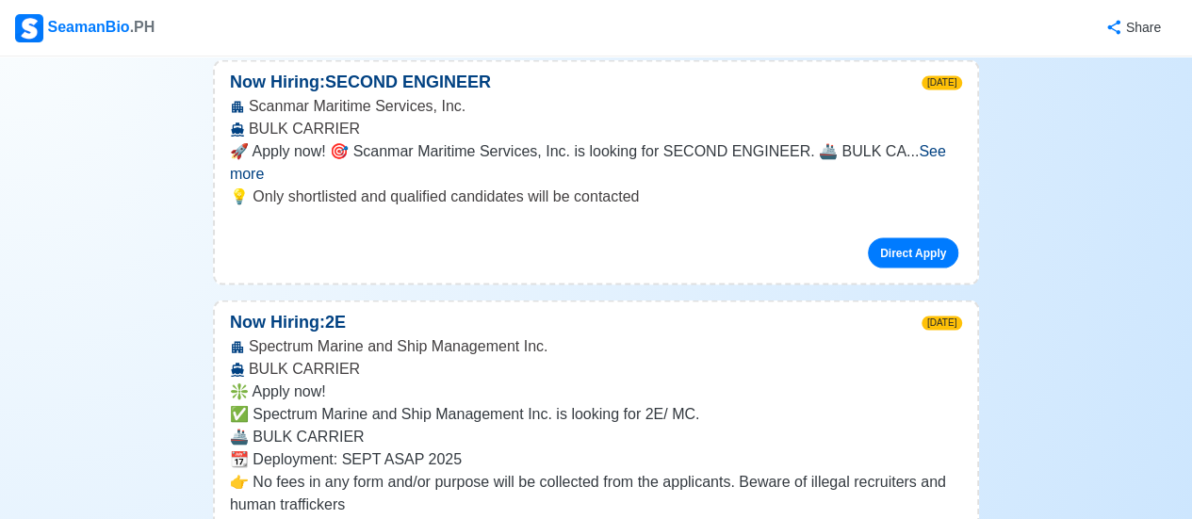
scroll to position [5457, 0]
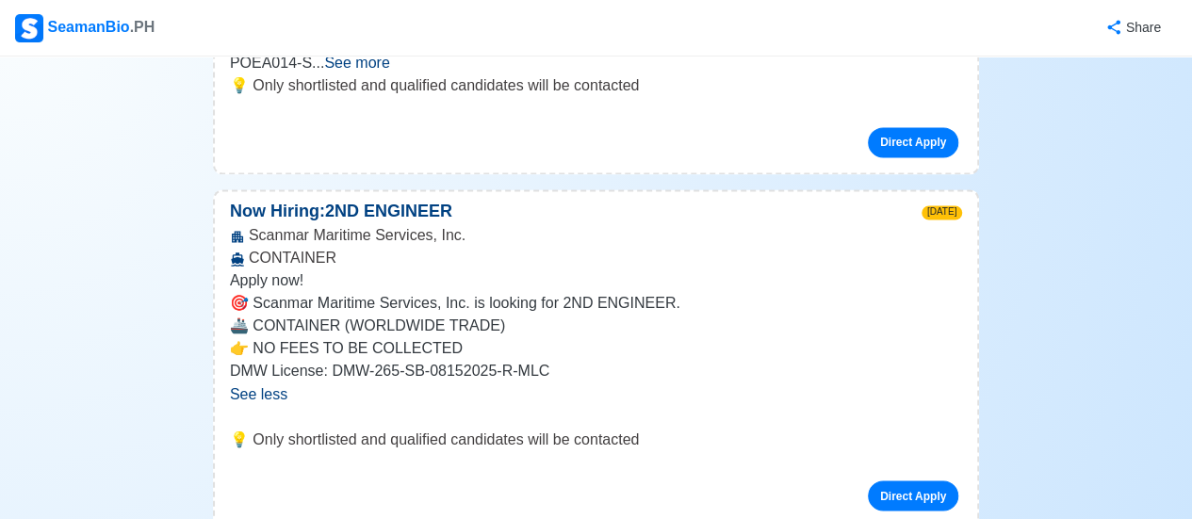
scroll to position [4955, 0]
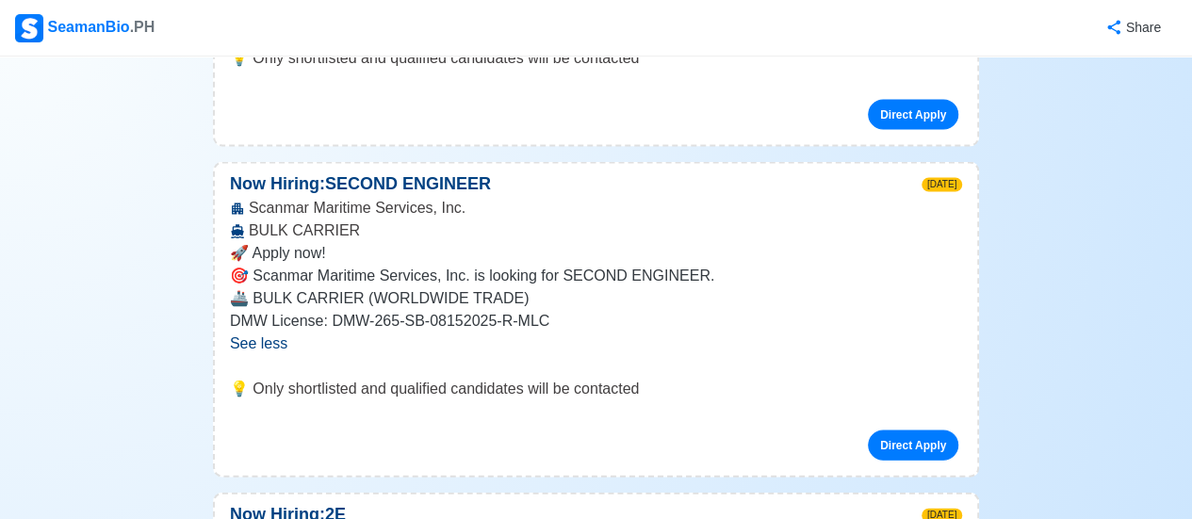
scroll to position [5363, 0]
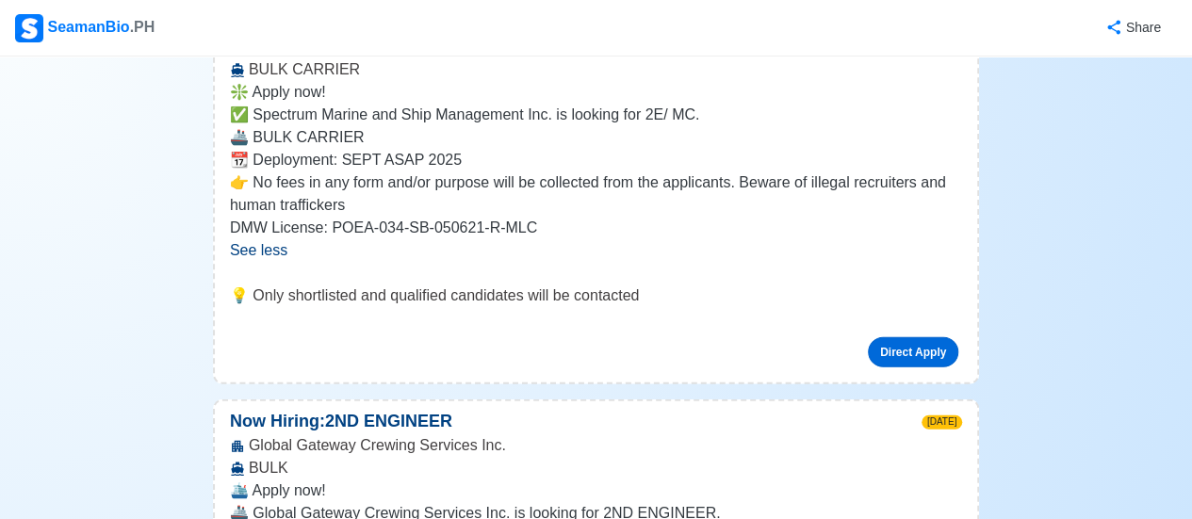
scroll to position [5928, 0]
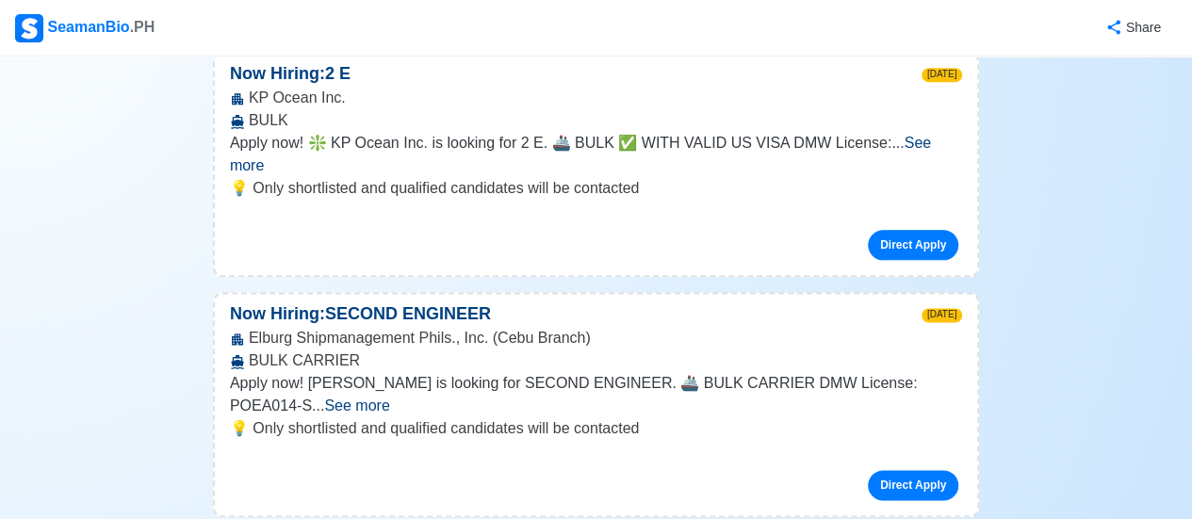
scroll to position [4703, 0]
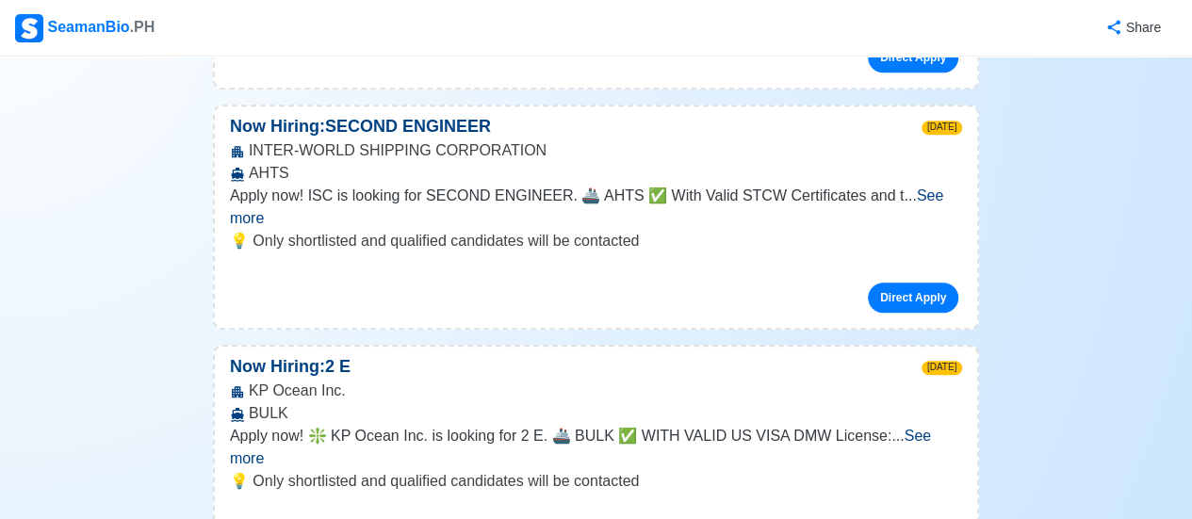
scroll to position [4326, 0]
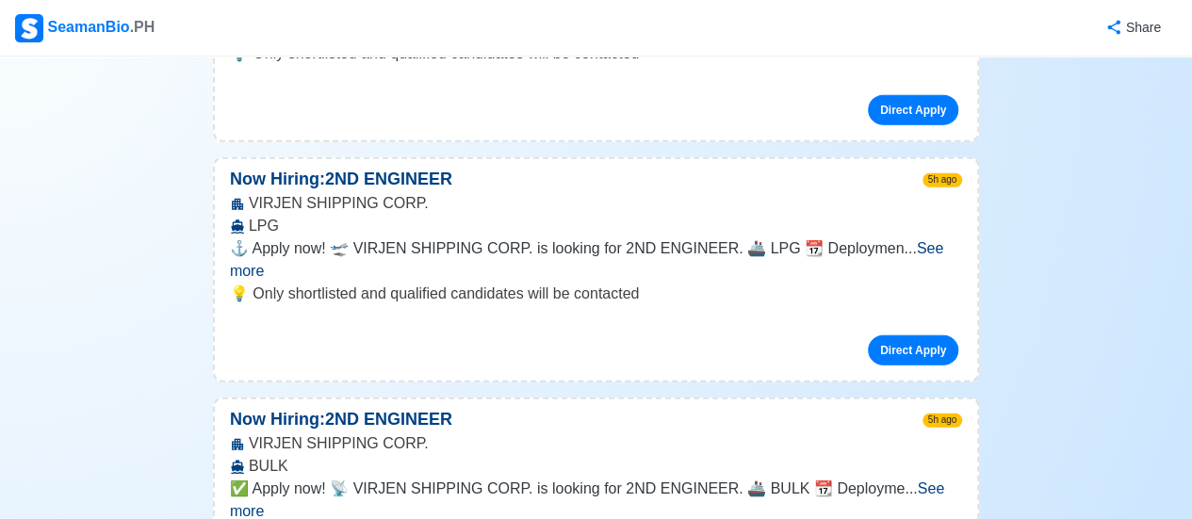
scroll to position [2160, 0]
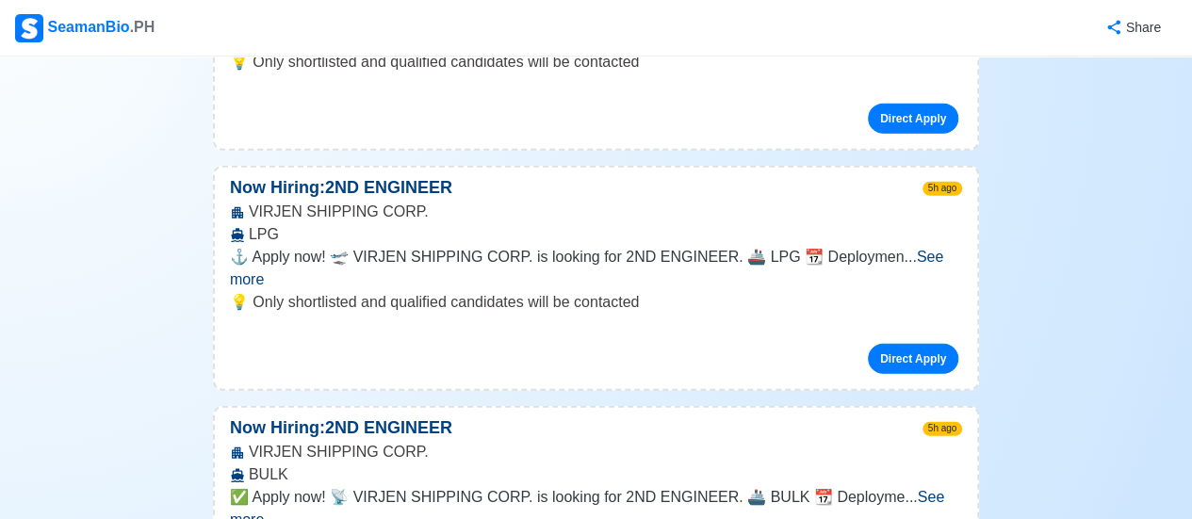
click at [944, 489] on span "See more" at bounding box center [587, 508] width 714 height 39
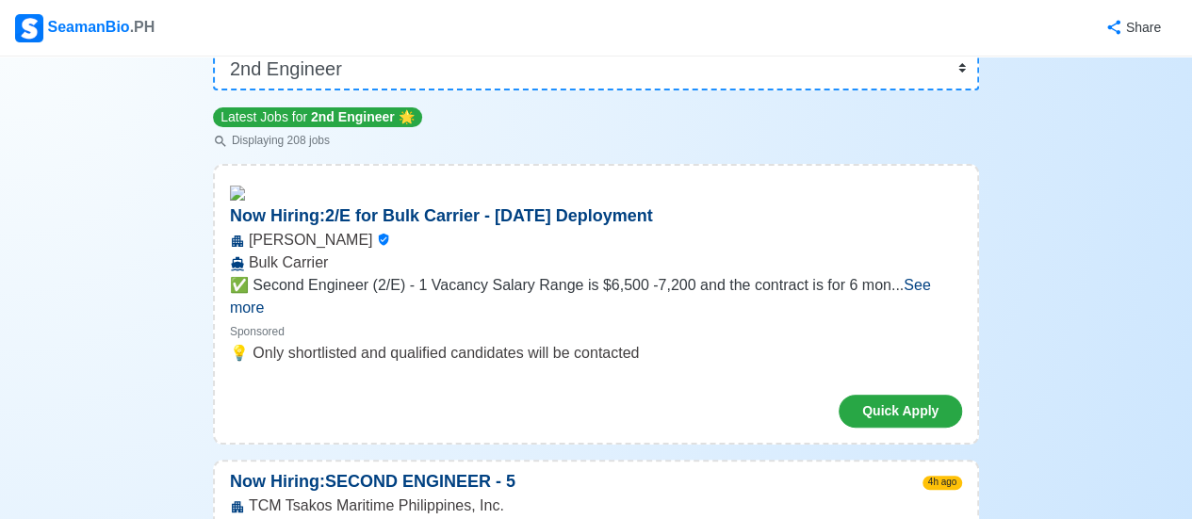
scroll to position [151, 0]
